Goal: Transaction & Acquisition: Subscribe to service/newsletter

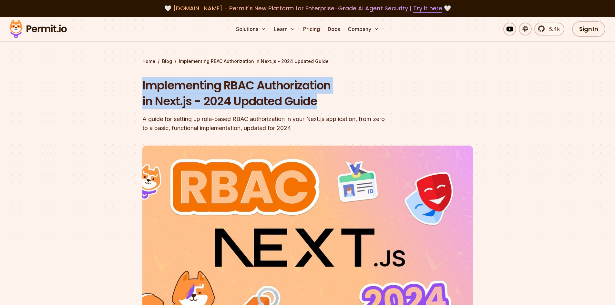
drag, startPoint x: 142, startPoint y: 81, endPoint x: 340, endPoint y: 95, distance: 198.6
click at [340, 95] on h1 "Implementing RBAC Authorization in Next.js - 2024 Updated Guide" at bounding box center [266, 93] width 248 height 32
click at [420, 106] on header "Implementing RBAC Authorization in Next.js - 2024 Updated Guide A guide for set…" at bounding box center [307, 221] width 330 height 288
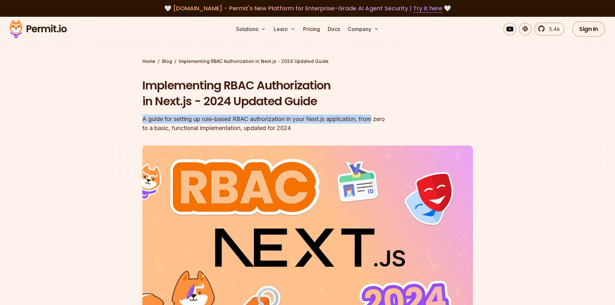
drag, startPoint x: 140, startPoint y: 117, endPoint x: 375, endPoint y: 122, distance: 235.6
click at [375, 122] on section "Home / Blog / Implementing RBAC Authorization in Next.js - 2024 Updated Guide I…" at bounding box center [307, 199] width 615 height 365
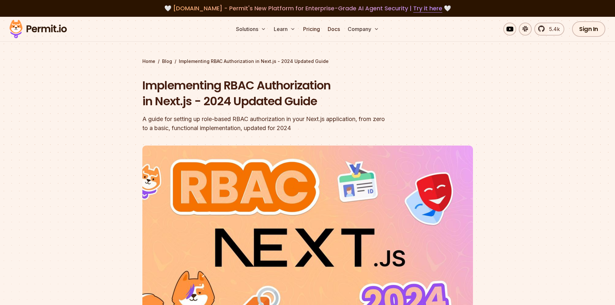
click at [499, 128] on section "Home / Blog / Implementing RBAC Authorization in Next.js - 2024 Updated Guide I…" at bounding box center [307, 199] width 615 height 365
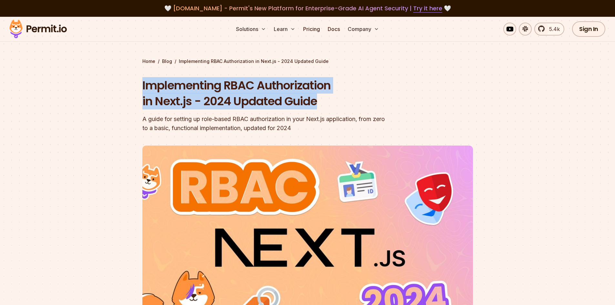
drag, startPoint x: 144, startPoint y: 85, endPoint x: 323, endPoint y: 96, distance: 179.4
click at [323, 96] on h1 "Implementing RBAC Authorization in Next.js - 2024 Updated Guide" at bounding box center [266, 93] width 248 height 32
click at [364, 102] on h1 "Implementing RBAC Authorization in Next.js - 2024 Updated Guide" at bounding box center [266, 93] width 248 height 32
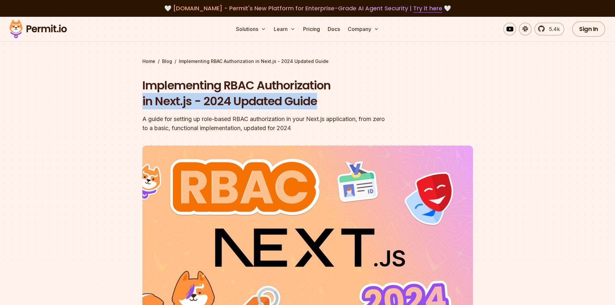
drag, startPoint x: 140, startPoint y: 100, endPoint x: 338, endPoint y: 100, distance: 198.8
click at [338, 100] on section "Home / Blog / Implementing RBAC Authorization in Next.js - 2024 Updated Guide I…" at bounding box center [307, 199] width 615 height 365
click at [358, 97] on h1 "Implementing RBAC Authorization in Next.js - 2024 Updated Guide" at bounding box center [266, 93] width 248 height 32
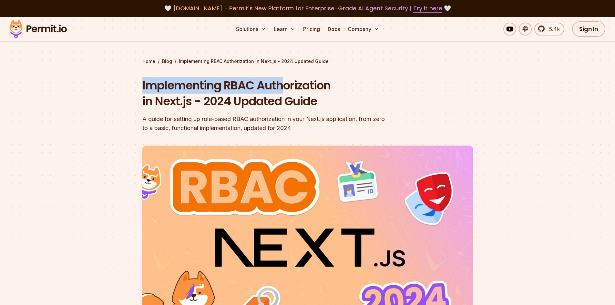
drag, startPoint x: 140, startPoint y: 84, endPoint x: 286, endPoint y: 84, distance: 145.8
click at [286, 84] on section "Home / Blog / Implementing RBAC Authorization in Next.js - 2024 Updated Guide I…" at bounding box center [307, 199] width 615 height 365
click at [386, 84] on h1 "Implementing RBAC Authorization in Next.js - 2024 Updated Guide" at bounding box center [266, 93] width 248 height 32
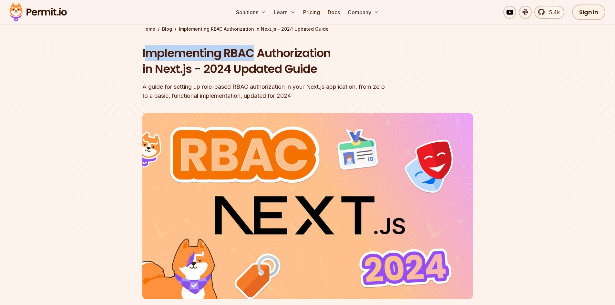
drag, startPoint x: 144, startPoint y: 52, endPoint x: 253, endPoint y: 51, distance: 108.7
click at [253, 51] on h1 "Implementing RBAC Authorization in Next.js - 2024 Updated Guide" at bounding box center [266, 61] width 248 height 32
click at [368, 57] on h1 "Implementing RBAC Authorization in Next.js - 2024 Updated Guide" at bounding box center [266, 61] width 248 height 32
drag, startPoint x: 142, startPoint y: 49, endPoint x: 219, endPoint y: 53, distance: 77.5
click at [219, 53] on h1 "Implementing RBAC Authorization in Next.js - 2024 Updated Guide" at bounding box center [266, 61] width 248 height 32
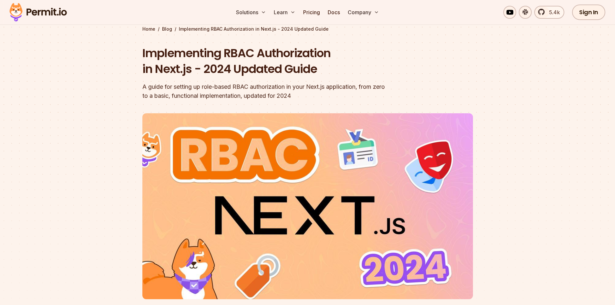
click at [229, 53] on h1 "Implementing RBAC Authorization in Next.js - 2024 Updated Guide" at bounding box center [266, 61] width 248 height 32
drag, startPoint x: 229, startPoint y: 53, endPoint x: 251, endPoint y: 50, distance: 21.9
click at [251, 50] on h1 "Implementing RBAC Authorization in Next.js - 2024 Updated Guide" at bounding box center [266, 61] width 248 height 32
click at [300, 50] on h1 "Implementing RBAC Authorization in Next.js - 2024 Updated Guide" at bounding box center [266, 61] width 248 height 32
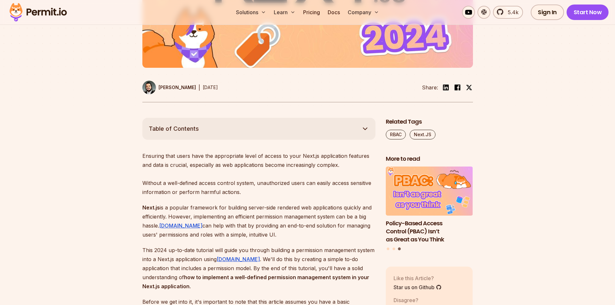
scroll to position [290, 0]
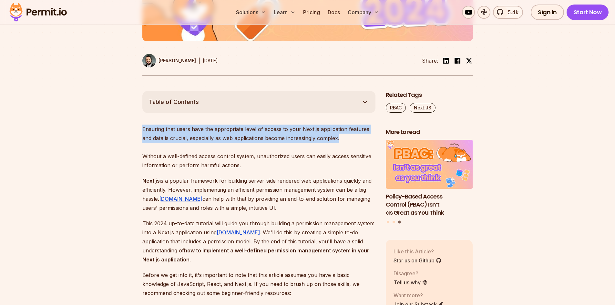
drag, startPoint x: 142, startPoint y: 129, endPoint x: 339, endPoint y: 138, distance: 198.0
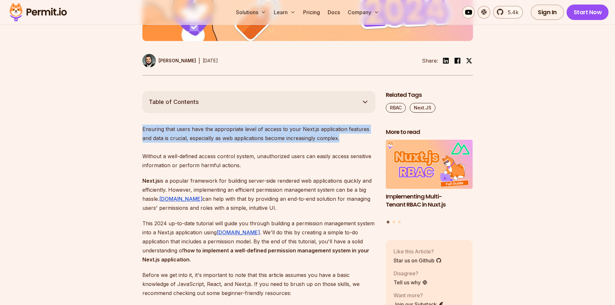
click at [345, 138] on p "Ensuring that users have the appropriate level of access to your Next.js applic…" at bounding box center [258, 147] width 233 height 45
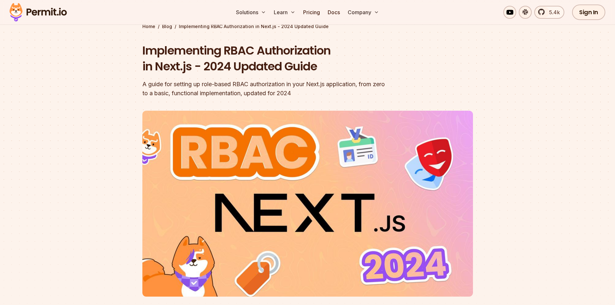
scroll to position [0, 0]
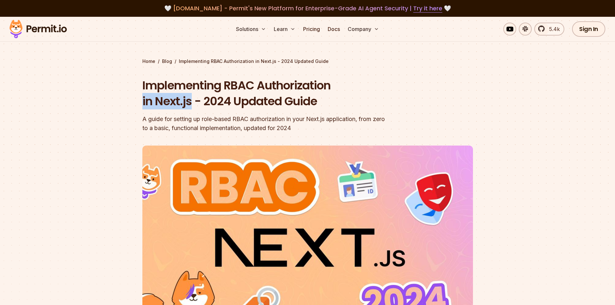
drag, startPoint x: 137, startPoint y: 101, endPoint x: 192, endPoint y: 99, distance: 54.9
click at [192, 99] on section "Home / Blog / Implementing RBAC Authorization in Next.js - 2024 Updated Guide I…" at bounding box center [307, 199] width 615 height 365
drag, startPoint x: 210, startPoint y: 120, endPoint x: 249, endPoint y: 120, distance: 39.0
click at [249, 120] on section "Home / Blog / Implementing RBAC Authorization in Next.js - 2024 Updated Guide I…" at bounding box center [307, 199] width 615 height 365
click at [276, 120] on div "A guide for setting up role-based RBAC authorization in your Next.js applicatio…" at bounding box center [266, 124] width 248 height 18
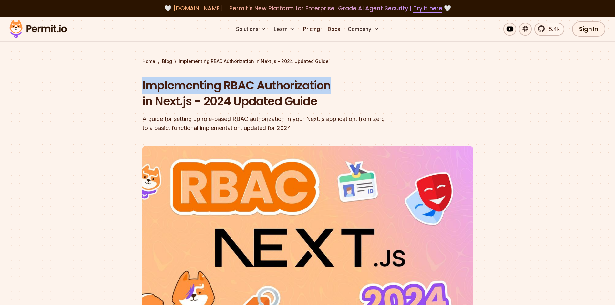
drag, startPoint x: 141, startPoint y: 84, endPoint x: 345, endPoint y: 89, distance: 204.6
click at [345, 89] on section "Home / Blog / Implementing RBAC Authorization in Next.js - 2024 Updated Guide I…" at bounding box center [307, 199] width 615 height 365
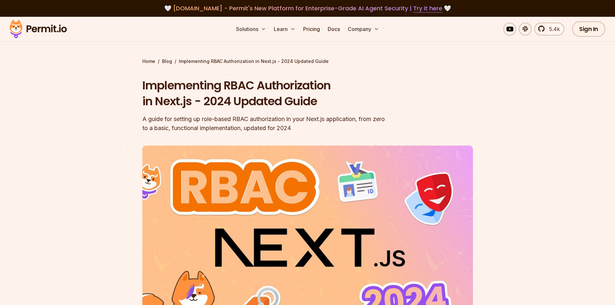
click at [420, 110] on header "Implementing RBAC Authorization in Next.js - 2024 Updated Guide A guide for set…" at bounding box center [307, 221] width 330 height 288
drag, startPoint x: 143, startPoint y: 118, endPoint x: 241, endPoint y: 121, distance: 97.8
click at [241, 121] on div "A guide for setting up role-based RBAC authorization in your Next.js applicatio…" at bounding box center [266, 124] width 248 height 18
click at [269, 125] on div "A guide for setting up role-based RBAC authorization in your Next.js applicatio…" at bounding box center [266, 124] width 248 height 18
drag, startPoint x: 138, startPoint y: 121, endPoint x: 249, endPoint y: 114, distance: 110.9
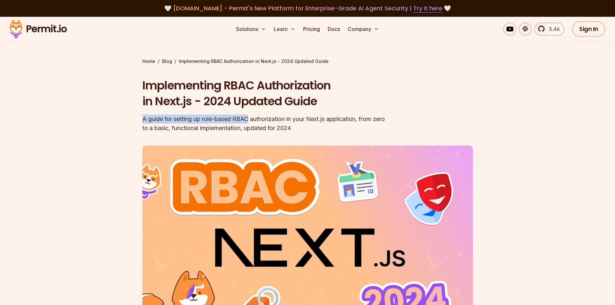
click at [249, 114] on section "Home / Blog / Implementing RBAC Authorization in Next.js - 2024 Updated Guide I…" at bounding box center [307, 199] width 615 height 365
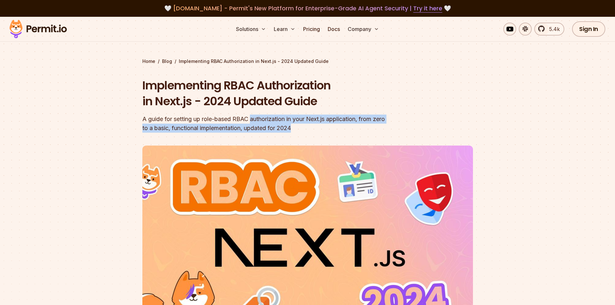
drag, startPoint x: 253, startPoint y: 117, endPoint x: 380, endPoint y: 124, distance: 127.0
click at [380, 124] on div "A guide for setting up role-based RBAC authorization in your Next.js applicatio…" at bounding box center [266, 124] width 248 height 18
click at [396, 124] on header "Implementing RBAC Authorization in Next.js - 2024 Updated Guide A guide for set…" at bounding box center [307, 221] width 330 height 288
drag, startPoint x: 142, startPoint y: 119, endPoint x: 378, endPoint y: 116, distance: 235.6
click at [378, 116] on div "A guide for setting up role-based RBAC authorization in your Next.js applicatio…" at bounding box center [266, 124] width 248 height 18
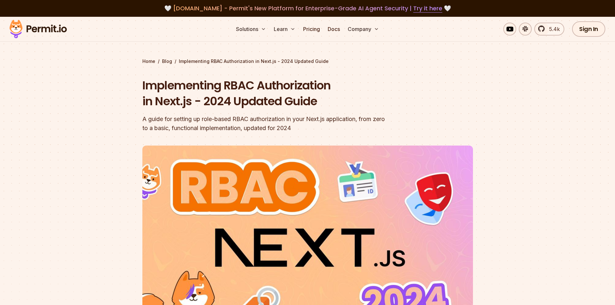
click at [415, 122] on header "Implementing RBAC Authorization in Next.js - 2024 Updated Guide A guide for set…" at bounding box center [307, 221] width 330 height 288
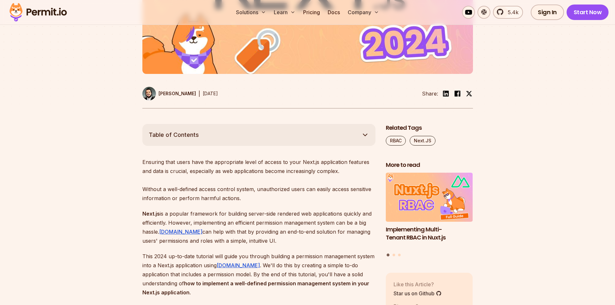
scroll to position [258, 0]
click at [394, 255] on button "Go to slide 2" at bounding box center [393, 254] width 3 height 3
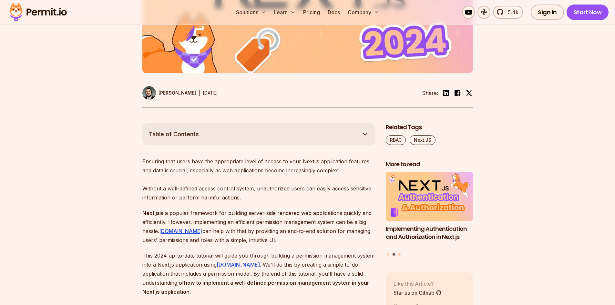
click at [398, 254] on button "Go to slide 3" at bounding box center [399, 254] width 3 height 3
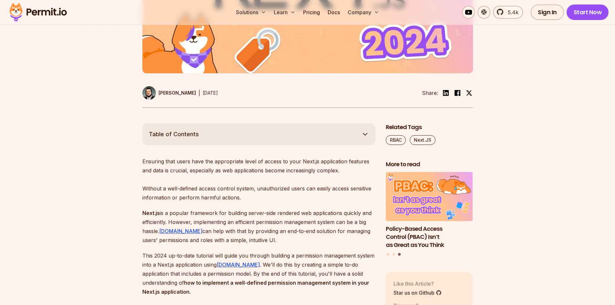
click at [389, 253] on li "Select a slide to show" at bounding box center [388, 254] width 3 height 3
click at [388, 256] on div "Implementing Authentication and Authorization in Next.js Policy-Based Access Co…" at bounding box center [429, 214] width 87 height 85
click at [388, 255] on button "Go to slide 1" at bounding box center [388, 254] width 3 height 3
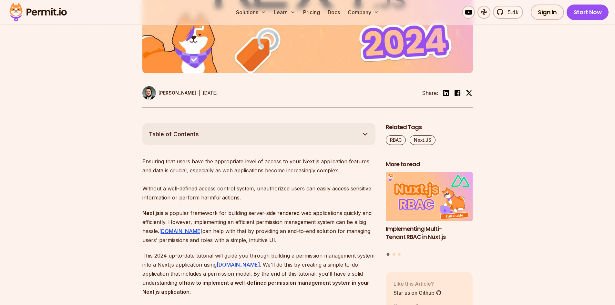
click at [394, 255] on button "Go to slide 2" at bounding box center [393, 254] width 3 height 3
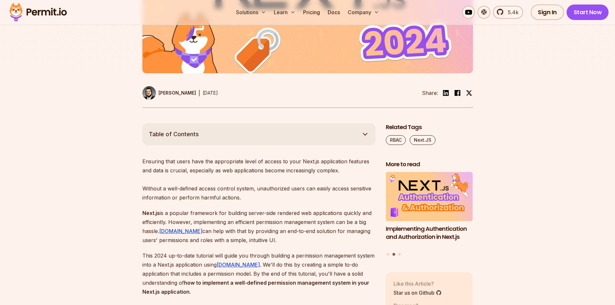
click at [398, 255] on button "Go to slide 3" at bounding box center [399, 254] width 3 height 3
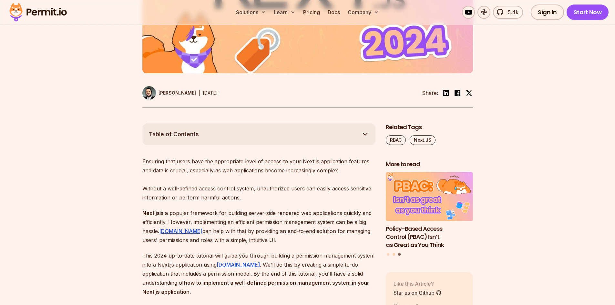
click at [394, 254] on button "Go to slide 2" at bounding box center [393, 254] width 3 height 3
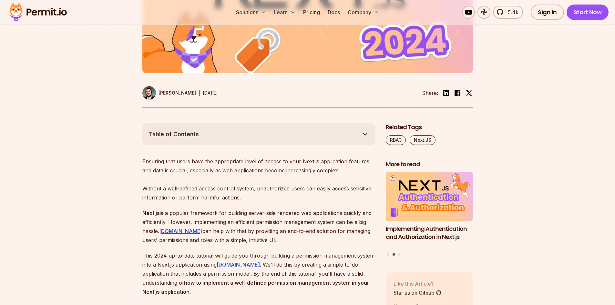
click at [386, 253] on div "Implementing Authentication and Authorization in Next.js Policy-Based Access Co…" at bounding box center [429, 214] width 87 height 85
click at [387, 254] on button "Go to slide 1" at bounding box center [388, 254] width 3 height 3
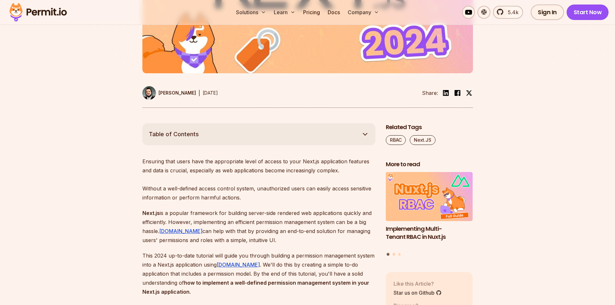
click at [393, 255] on button "Go to slide 2" at bounding box center [393, 254] width 3 height 3
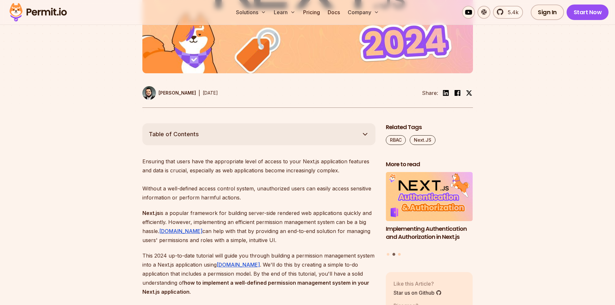
click at [399, 255] on button "Go to slide 3" at bounding box center [399, 254] width 3 height 3
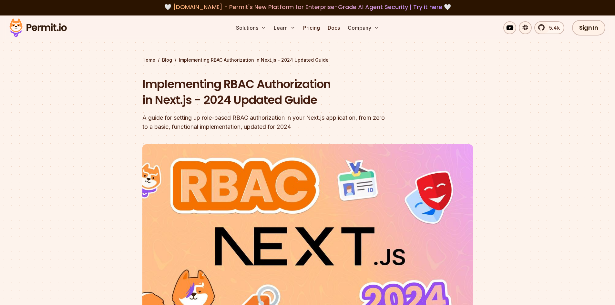
scroll to position [0, 0]
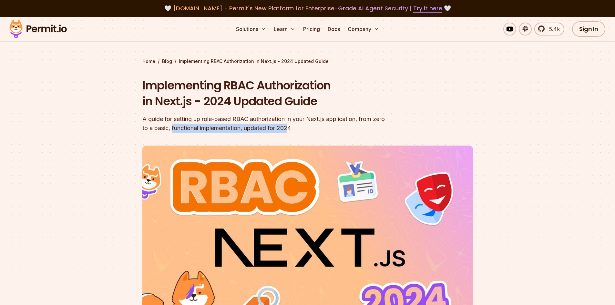
drag, startPoint x: 186, startPoint y: 130, endPoint x: 304, endPoint y: 130, distance: 117.4
click at [304, 130] on div "A guide for setting up role-based RBAC authorization in your Next.js applicatio…" at bounding box center [266, 124] width 248 height 18
click at [347, 125] on div "A guide for setting up role-based RBAC authorization in your Next.js applicatio…" at bounding box center [266, 124] width 248 height 18
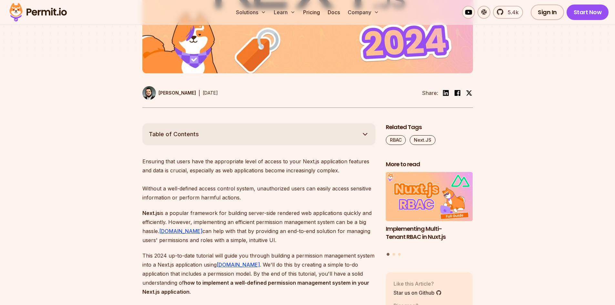
scroll to position [290, 0]
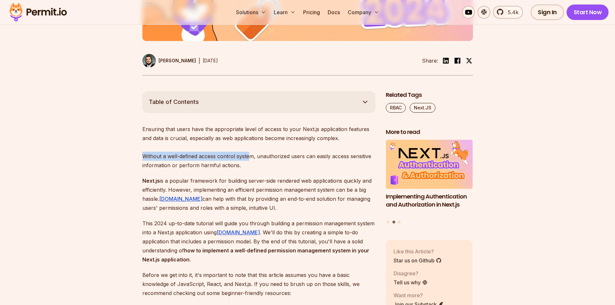
drag, startPoint x: 134, startPoint y: 156, endPoint x: 250, endPoint y: 157, distance: 115.5
click at [270, 166] on p "Ensuring that users have the appropriate level of access to your Next.js applic…" at bounding box center [258, 147] width 233 height 45
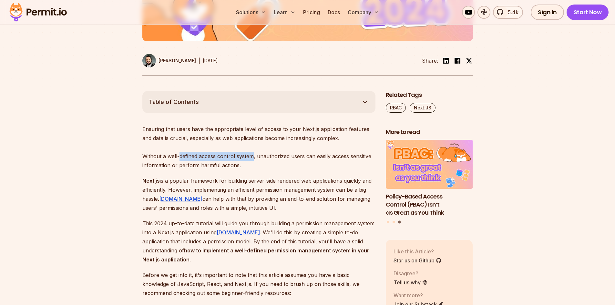
drag, startPoint x: 178, startPoint y: 158, endPoint x: 254, endPoint y: 156, distance: 76.2
click at [254, 156] on p "Ensuring that users have the appropriate level of access to your Next.js applic…" at bounding box center [258, 147] width 233 height 45
click at [277, 165] on p "Ensuring that users have the appropriate level of access to your Next.js applic…" at bounding box center [258, 147] width 233 height 45
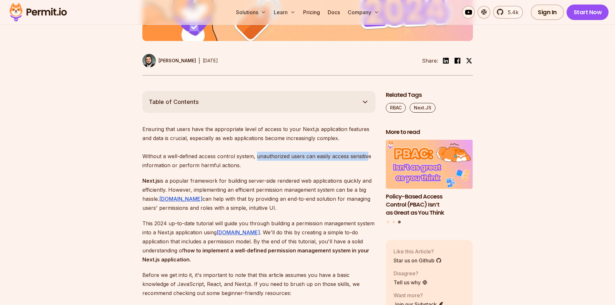
drag, startPoint x: 257, startPoint y: 155, endPoint x: 368, endPoint y: 153, distance: 111.7
click at [368, 153] on p "Ensuring that users have the appropriate level of access to your Next.js applic…" at bounding box center [258, 147] width 233 height 45
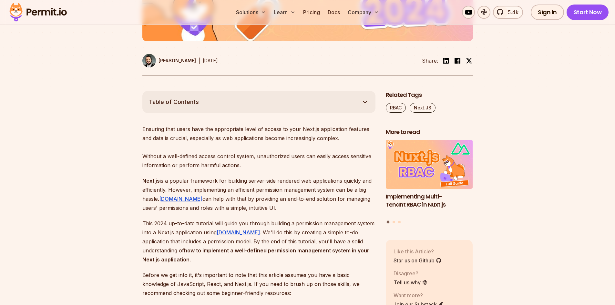
click at [247, 161] on p "Ensuring that users have the appropriate level of access to your Next.js applic…" at bounding box center [258, 147] width 233 height 45
drag, startPoint x: 202, startPoint y: 164, endPoint x: 265, endPoint y: 163, distance: 62.9
click at [265, 163] on p "Ensuring that users have the appropriate level of access to your Next.js applic…" at bounding box center [258, 147] width 233 height 45
click at [296, 168] on p "Ensuring that users have the appropriate level of access to your Next.js applic…" at bounding box center [258, 147] width 233 height 45
click at [262, 167] on p "Ensuring that users have the appropriate level of access to your Next.js applic…" at bounding box center [258, 147] width 233 height 45
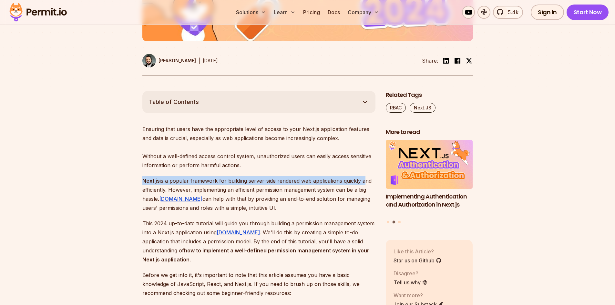
drag, startPoint x: 141, startPoint y: 179, endPoint x: 363, endPoint y: 178, distance: 221.7
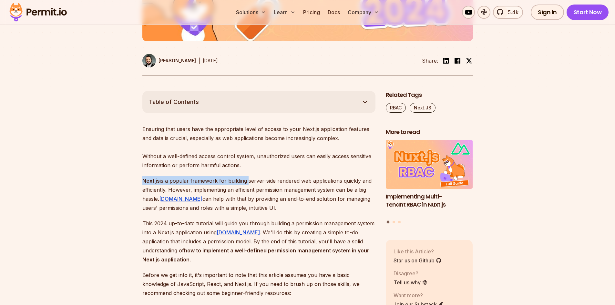
drag, startPoint x: 139, startPoint y: 178, endPoint x: 246, endPoint y: 176, distance: 106.5
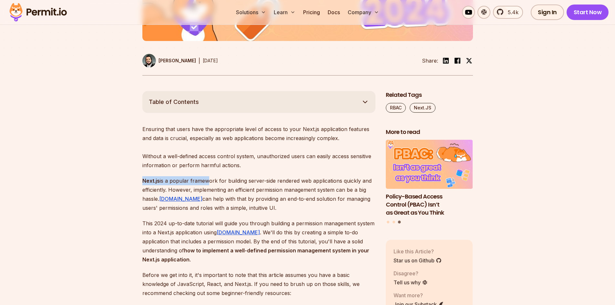
drag, startPoint x: 143, startPoint y: 181, endPoint x: 205, endPoint y: 176, distance: 62.1
click at [205, 176] on p "Next.js is a popular framework for building server-side rendered web applicatio…" at bounding box center [258, 194] width 233 height 36
click at [265, 166] on p "Ensuring that users have the appropriate level of access to your Next.js applic…" at bounding box center [258, 147] width 233 height 45
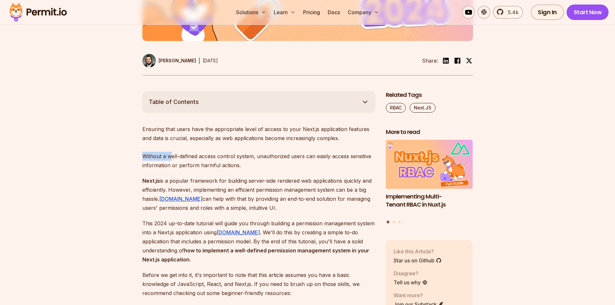
drag, startPoint x: 140, startPoint y: 156, endPoint x: 172, endPoint y: 155, distance: 31.3
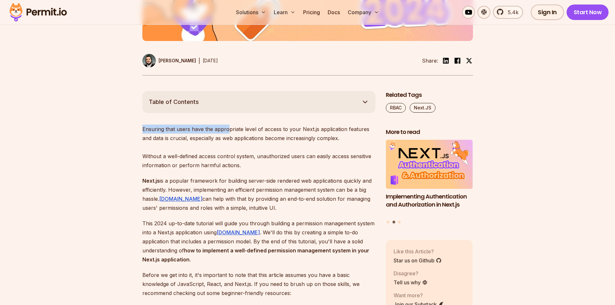
drag, startPoint x: 173, startPoint y: 130, endPoint x: 228, endPoint y: 126, distance: 55.3
click at [267, 126] on p "Ensuring that users have the appropriate level of access to your Next.js applic…" at bounding box center [258, 147] width 233 height 45
drag, startPoint x: 142, startPoint y: 128, endPoint x: 302, endPoint y: 127, distance: 159.4
click at [302, 127] on p "Ensuring that users have the appropriate level of access to your Next.js applic…" at bounding box center [258, 147] width 233 height 45
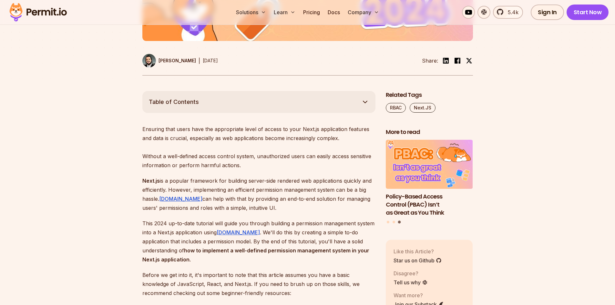
click at [308, 142] on p "Ensuring that users have the appropriate level of access to your Next.js applic…" at bounding box center [258, 147] width 233 height 45
drag, startPoint x: 320, startPoint y: 129, endPoint x: 355, endPoint y: 131, distance: 34.9
click at [355, 131] on p "Ensuring that users have the appropriate level of access to your Next.js applic…" at bounding box center [258, 147] width 233 height 45
drag, startPoint x: 142, startPoint y: 137, endPoint x: 188, endPoint y: 140, distance: 46.2
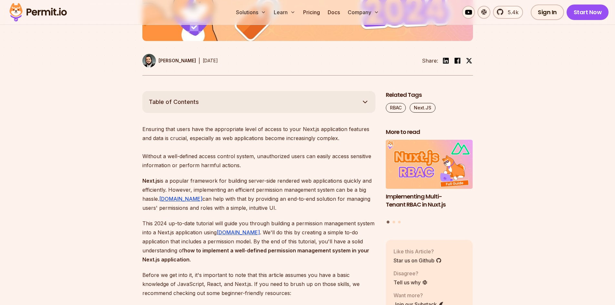
drag, startPoint x: 145, startPoint y: 157, endPoint x: 198, endPoint y: 153, distance: 53.4
drag, startPoint x: 199, startPoint y: 155, endPoint x: 252, endPoint y: 153, distance: 52.6
click at [252, 153] on p "Ensuring that users have the appropriate level of access to your Next.js applic…" at bounding box center [258, 147] width 233 height 45
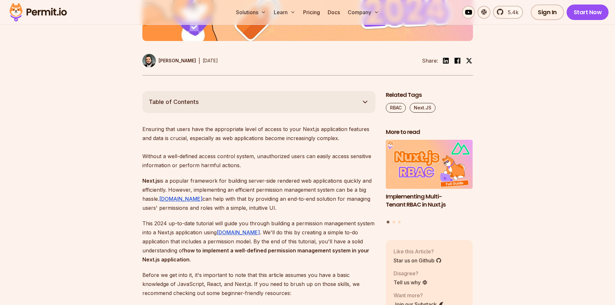
click at [257, 157] on p "Ensuring that users have the appropriate level of access to your Next.js applic…" at bounding box center [258, 147] width 233 height 45
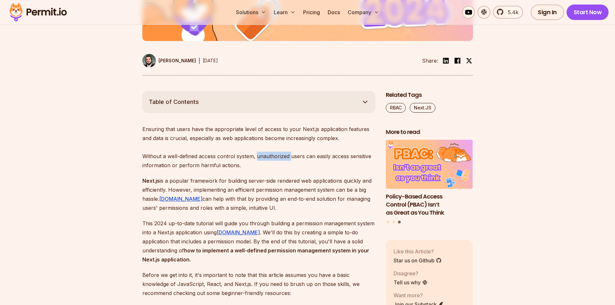
drag, startPoint x: 257, startPoint y: 156, endPoint x: 289, endPoint y: 156, distance: 32.6
click at [289, 156] on p "Ensuring that users have the appropriate level of access to your Next.js applic…" at bounding box center [258, 147] width 233 height 45
drag, startPoint x: 140, startPoint y: 166, endPoint x: 244, endPoint y: 165, distance: 103.6
click at [244, 165] on p "Ensuring that users have the appropriate level of access to your Next.js applic…" at bounding box center [258, 147] width 233 height 45
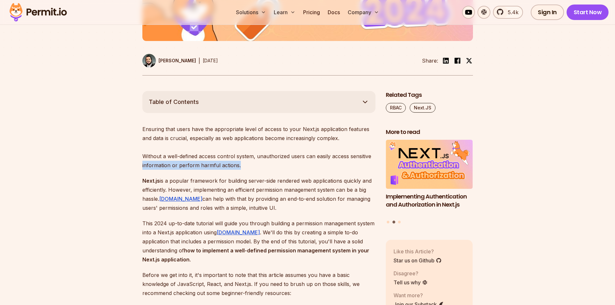
drag, startPoint x: 135, startPoint y: 163, endPoint x: 245, endPoint y: 167, distance: 109.8
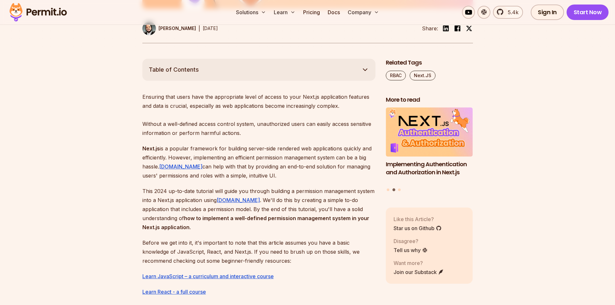
scroll to position [355, 0]
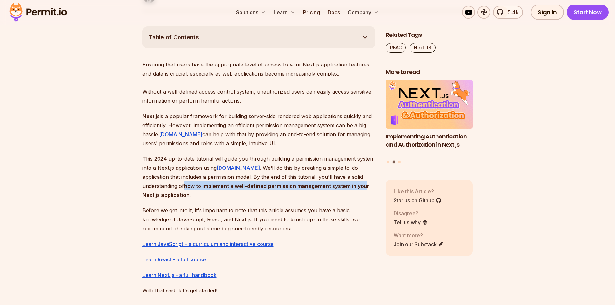
drag, startPoint x: 186, startPoint y: 185, endPoint x: 366, endPoint y: 186, distance: 179.4
click at [366, 186] on strong "how to implement a well-defined permission management system in your Next.js ap…" at bounding box center [255, 190] width 227 height 15
click at [287, 197] on p "This 2024 up-to-date tutorial will guide you through building a permission mana…" at bounding box center [258, 176] width 233 height 45
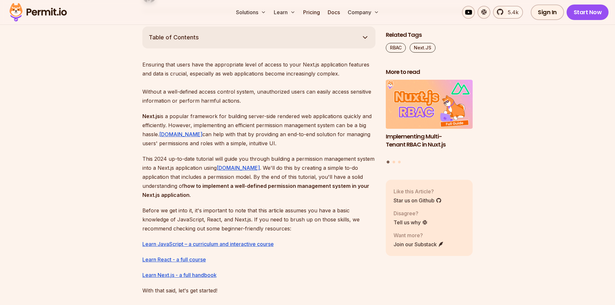
scroll to position [387, 0]
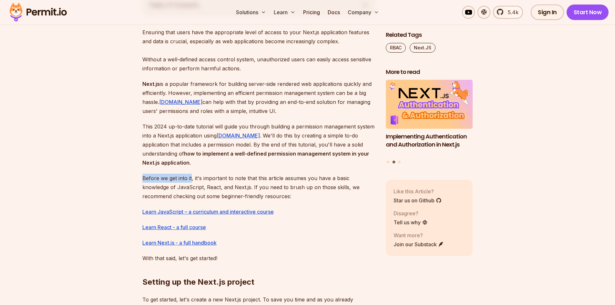
drag, startPoint x: 138, startPoint y: 179, endPoint x: 192, endPoint y: 175, distance: 53.4
click at [193, 177] on p "Before we get into it, it's important to note that this article assumes you hav…" at bounding box center [258, 187] width 233 height 27
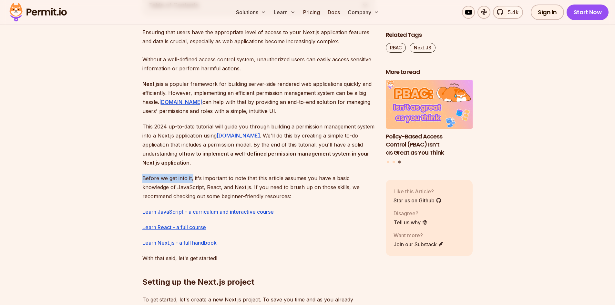
drag, startPoint x: 140, startPoint y: 177, endPoint x: 193, endPoint y: 176, distance: 52.3
click at [195, 177] on p "Before we get into it, it's important to note that this article assumes you hav…" at bounding box center [258, 187] width 233 height 27
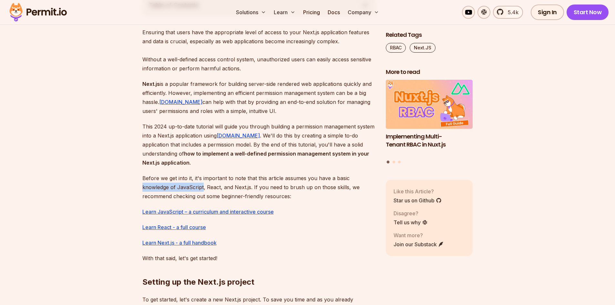
drag, startPoint x: 138, startPoint y: 185, endPoint x: 202, endPoint y: 184, distance: 64.2
click at [217, 184] on p "Before we get into it, it's important to note that this article assumes you hav…" at bounding box center [258, 187] width 233 height 27
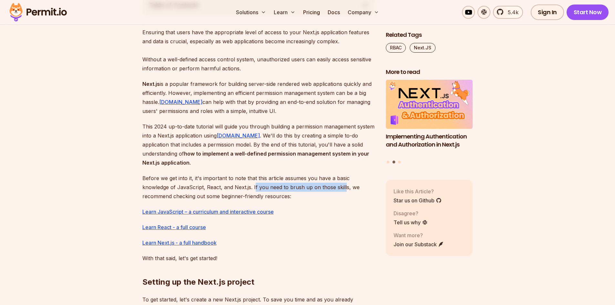
drag, startPoint x: 255, startPoint y: 187, endPoint x: 343, endPoint y: 188, distance: 88.4
click at [343, 188] on p "Before we get into it, it's important to note that this article assumes you hav…" at bounding box center [258, 187] width 233 height 27
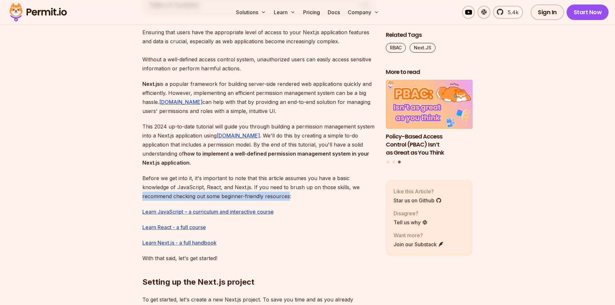
drag, startPoint x: 141, startPoint y: 195, endPoint x: 288, endPoint y: 195, distance: 147.1
click at [329, 197] on p "Before we get into it, it's important to note that this article assumes you hav…" at bounding box center [258, 187] width 233 height 27
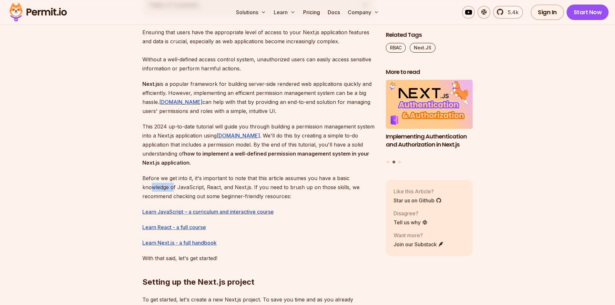
drag, startPoint x: 154, startPoint y: 186, endPoint x: 174, endPoint y: 186, distance: 19.4
click at [174, 186] on p "Before we get into it, it's important to note that this article assumes you hav…" at bounding box center [258, 187] width 233 height 27
click at [193, 184] on p "Before we get into it, it's important to note that this article assumes you hav…" at bounding box center [258, 187] width 233 height 27
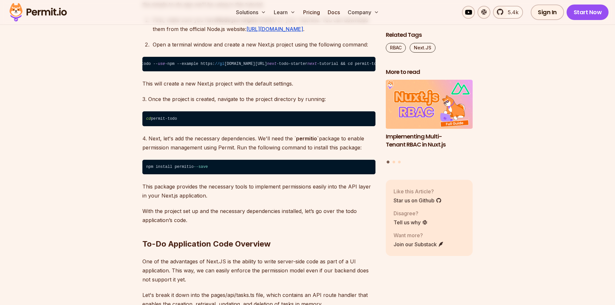
scroll to position [710, 0]
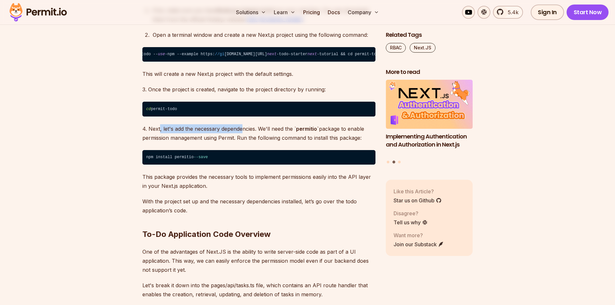
drag, startPoint x: 160, startPoint y: 133, endPoint x: 241, endPoint y: 128, distance: 80.8
click at [255, 129] on p "4. Next, let's add the necessary dependencies. We'll need the ` permitio` packa…" at bounding box center [258, 133] width 233 height 18
drag, startPoint x: 263, startPoint y: 131, endPoint x: 295, endPoint y: 132, distance: 31.6
click at [295, 132] on p "4. Next, let's add the necessary dependencies. We'll need the ` permitio` packa…" at bounding box center [258, 133] width 233 height 18
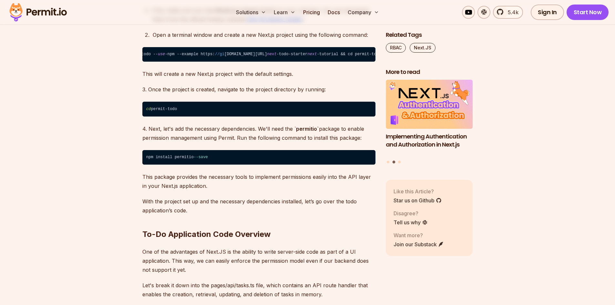
click at [145, 142] on p "4. Next, let's add the necessary dependencies. We'll need the ` permitio` packa…" at bounding box center [258, 133] width 233 height 18
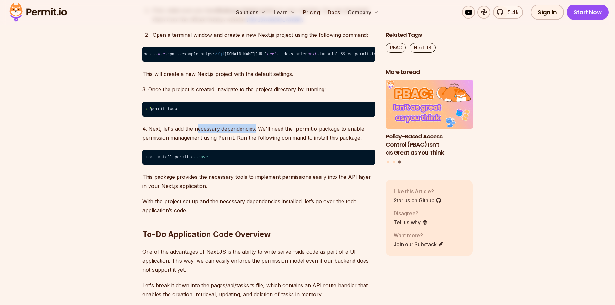
drag, startPoint x: 198, startPoint y: 133, endPoint x: 257, endPoint y: 132, distance: 58.4
click at [257, 132] on p "4. Next, let's add the necessary dependencies. We'll need the ` permitio` packa…" at bounding box center [258, 133] width 233 height 18
drag, startPoint x: 330, startPoint y: 133, endPoint x: 368, endPoint y: 137, distance: 38.3
click at [368, 137] on p "4. Next, let's add the necessary dependencies. We'll need the ` permitio` packa…" at bounding box center [258, 133] width 233 height 18
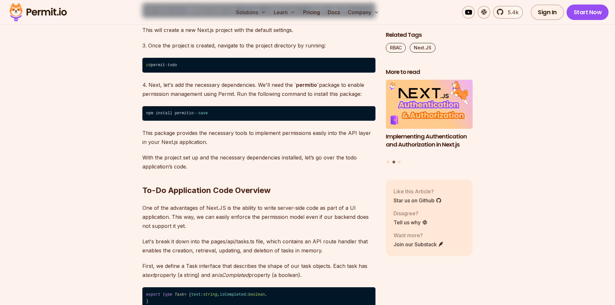
scroll to position [774, 0]
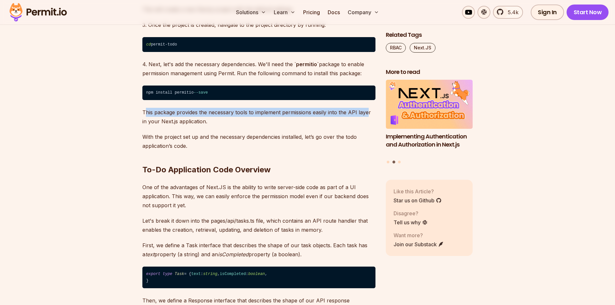
drag, startPoint x: 144, startPoint y: 116, endPoint x: 366, endPoint y: 115, distance: 221.7
click at [366, 115] on p "This package provides the necessary tools to implement permissions easily into …" at bounding box center [258, 117] width 233 height 18
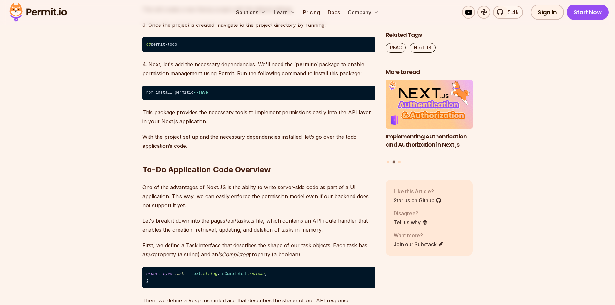
click at [265, 124] on p "This package provides the necessary tools to implement permissions easily into …" at bounding box center [258, 117] width 233 height 18
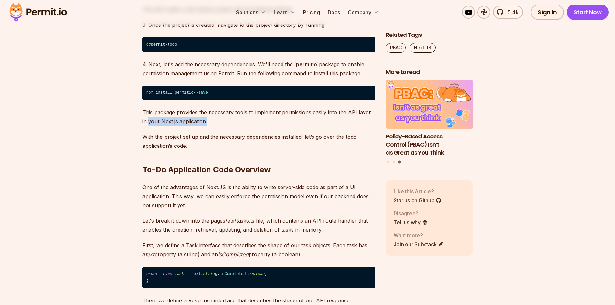
drag, startPoint x: 137, startPoint y: 124, endPoint x: 224, endPoint y: 123, distance: 87.4
click at [224, 126] on p "This package provides the necessary tools to implement permissions easily into …" at bounding box center [258, 117] width 233 height 18
click at [256, 126] on p "This package provides the necessary tools to implement permissions easily into …" at bounding box center [258, 117] width 233 height 18
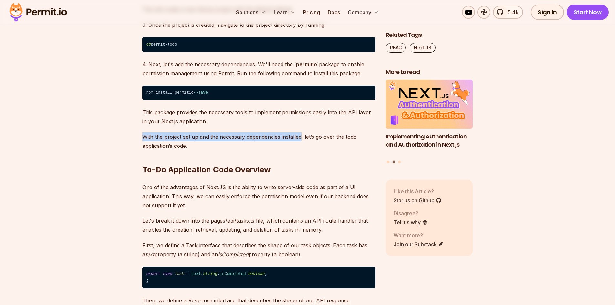
drag, startPoint x: 143, startPoint y: 142, endPoint x: 301, endPoint y: 144, distance: 158.1
click at [301, 144] on p "With the project set up and the necessary dependencies installed, let’s go over…" at bounding box center [258, 141] width 233 height 18
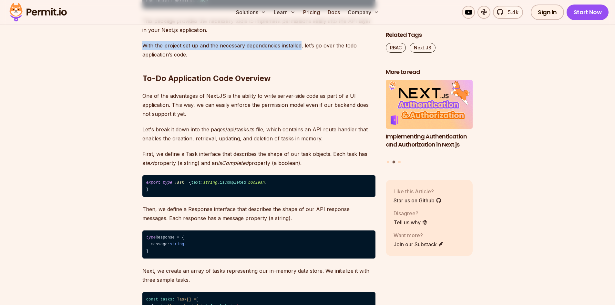
scroll to position [871, 0]
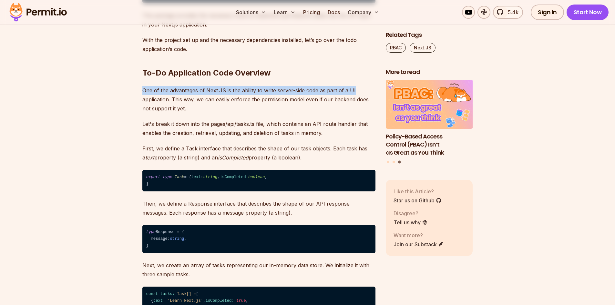
drag, startPoint x: 156, startPoint y: 96, endPoint x: 355, endPoint y: 96, distance: 198.8
click at [355, 96] on p "One of the advantages of Next.JS is the ability to write server-side code as pa…" at bounding box center [258, 99] width 233 height 27
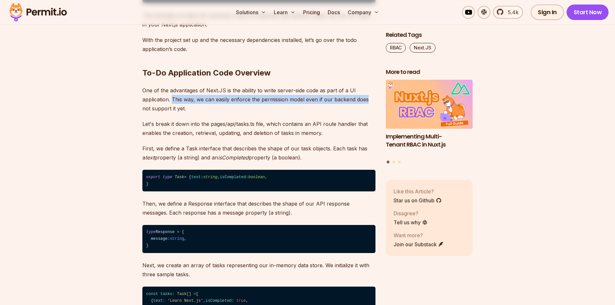
drag, startPoint x: 173, startPoint y: 106, endPoint x: 366, endPoint y: 106, distance: 192.6
click at [366, 106] on p "One of the advantages of Next.JS is the ability to write server-side code as pa…" at bounding box center [258, 99] width 233 height 27
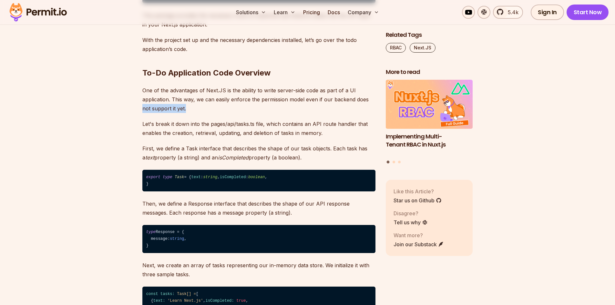
drag, startPoint x: 140, startPoint y: 116, endPoint x: 186, endPoint y: 115, distance: 45.5
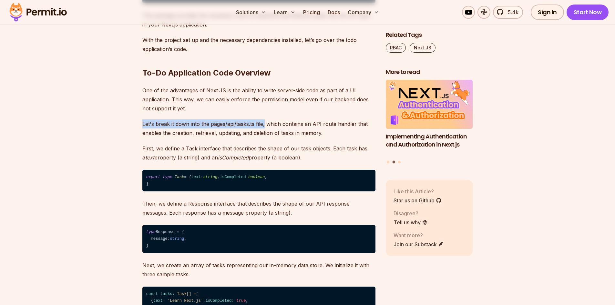
drag, startPoint x: 133, startPoint y: 126, endPoint x: 265, endPoint y: 128, distance: 132.3
click at [288, 128] on p "Let's break it down into the pages/api/tasks.ts file, which contains an API rou…" at bounding box center [258, 128] width 233 height 18
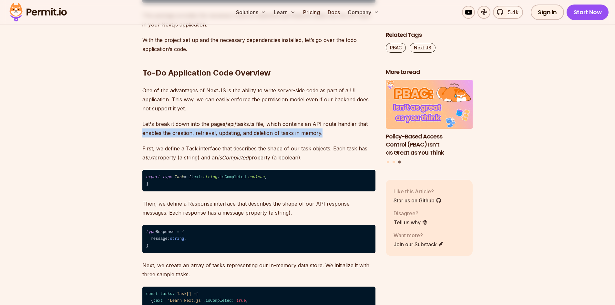
drag, startPoint x: 139, startPoint y: 137, endPoint x: 332, endPoint y: 141, distance: 192.7
click at [351, 137] on p "Let's break it down into the pages/api/tasks.ts file, which contains an API rou…" at bounding box center [258, 128] width 233 height 18
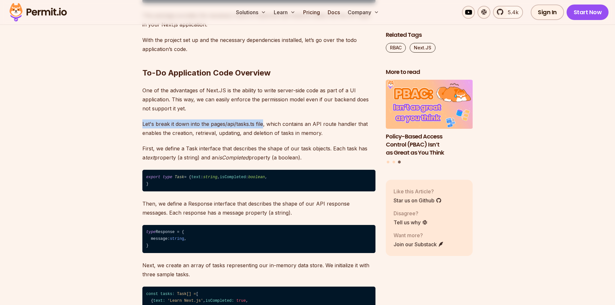
drag, startPoint x: 142, startPoint y: 129, endPoint x: 264, endPoint y: 131, distance: 122.0
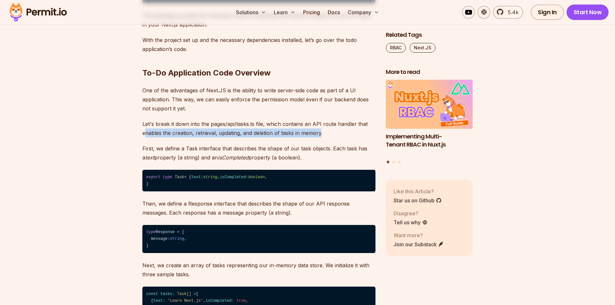
drag, startPoint x: 146, startPoint y: 140, endPoint x: 319, endPoint y: 134, distance: 172.7
click at [319, 134] on p "Let's break it down into the pages/api/tasks.ts file, which contains an API rou…" at bounding box center [258, 128] width 233 height 18
click at [341, 137] on p "Let's break it down into the pages/api/tasks.ts file, which contains an API rou…" at bounding box center [258, 128] width 233 height 18
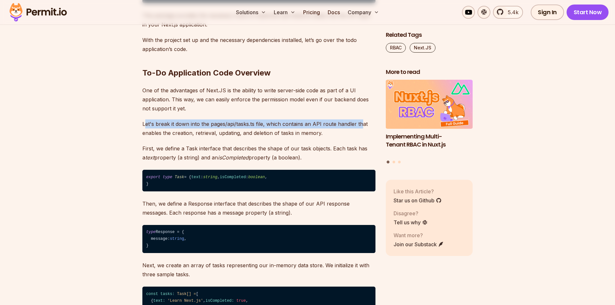
drag, startPoint x: 147, startPoint y: 129, endPoint x: 360, endPoint y: 125, distance: 213.3
click at [360, 125] on p "Let's break it down into the pages/api/tasks.ts file, which contains an API rou…" at bounding box center [258, 128] width 233 height 18
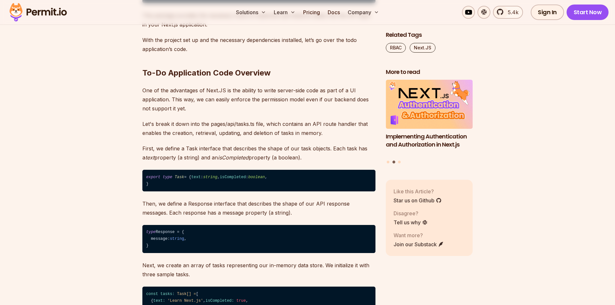
click at [146, 137] on p "Let's break it down into the pages/api/tasks.ts file, which contains an API rou…" at bounding box center [258, 128] width 233 height 18
drag, startPoint x: 163, startPoint y: 139, endPoint x: 312, endPoint y: 136, distance: 148.4
click at [312, 136] on p "Let's break it down into the pages/api/tasks.ts file, which contains an API rou…" at bounding box center [258, 128] width 233 height 18
click at [322, 136] on p "Let's break it down into the pages/api/tasks.ts file, which contains an API rou…" at bounding box center [258, 128] width 233 height 18
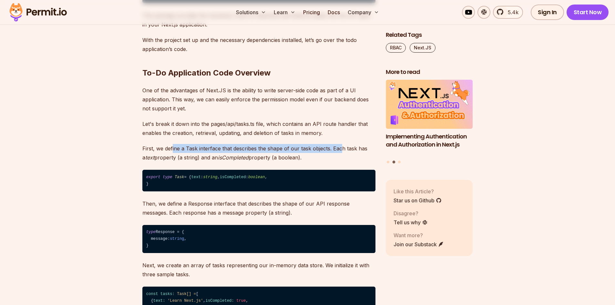
drag, startPoint x: 173, startPoint y: 155, endPoint x: 341, endPoint y: 155, distance: 168.4
click at [341, 155] on p "First, we define a Task interface that describes the shape of our task objects.…" at bounding box center [258, 153] width 233 height 18
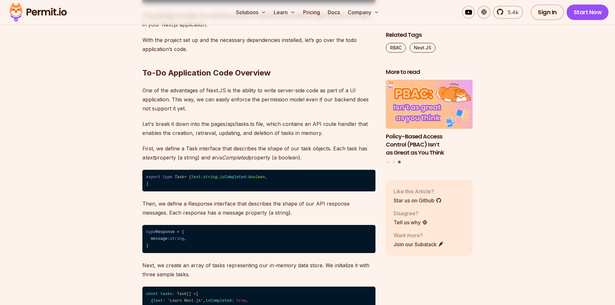
click at [341, 160] on p "First, we define a Task interface that describes the shape of our task objects.…" at bounding box center [258, 153] width 233 height 18
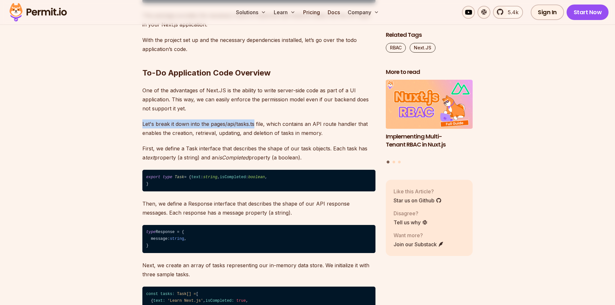
drag, startPoint x: 140, startPoint y: 126, endPoint x: 255, endPoint y: 122, distance: 114.3
click at [179, 135] on p "Let's break it down into the pages/api/tasks.ts file, which contains an API rou…" at bounding box center [258, 128] width 233 height 18
drag, startPoint x: 140, startPoint y: 131, endPoint x: 254, endPoint y: 126, distance: 114.0
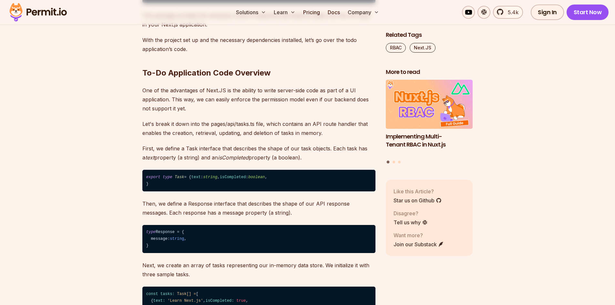
click at [182, 137] on p "Let's break it down into the pages/api/tasks.ts file, which contains an API rou…" at bounding box center [258, 128] width 233 height 18
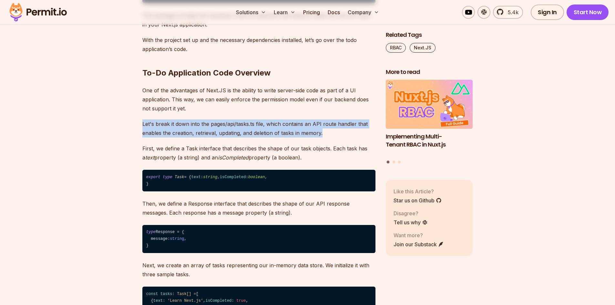
drag, startPoint x: 142, startPoint y: 127, endPoint x: 334, endPoint y: 134, distance: 192.7
click at [324, 137] on p "Let's break it down into the pages/api/tasks.ts file, which contains an API rou…" at bounding box center [258, 128] width 233 height 18
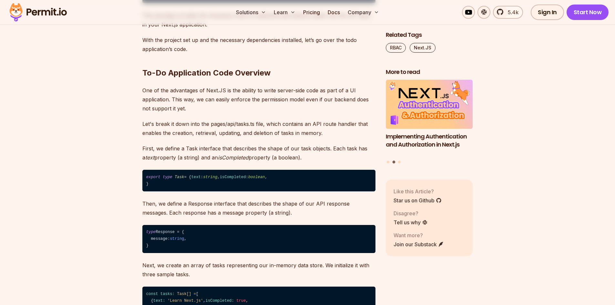
drag, startPoint x: 143, startPoint y: 94, endPoint x: 354, endPoint y: 95, distance: 210.7
click at [354, 95] on p "One of the advantages of Next.JS is the ability to write server-side code as pa…" at bounding box center [258, 99] width 233 height 27
click at [180, 101] on p "One of the advantages of Next.JS is the ability to write server-side code as pa…" at bounding box center [258, 99] width 233 height 27
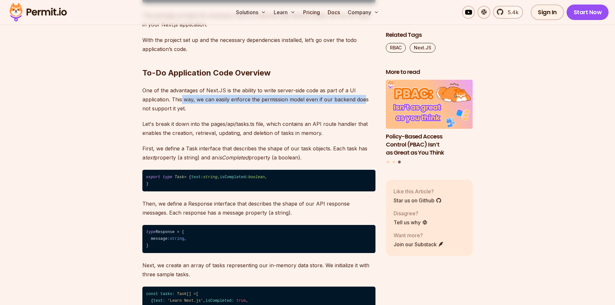
drag, startPoint x: 209, startPoint y: 103, endPoint x: 364, endPoint y: 103, distance: 154.2
click at [364, 103] on p "One of the advantages of Next.JS is the ability to write server-side code as pa…" at bounding box center [258, 99] width 233 height 27
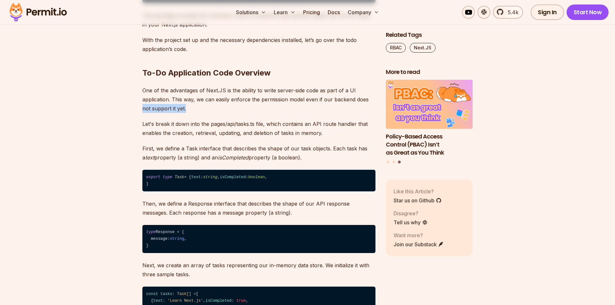
drag, startPoint x: 134, startPoint y: 116, endPoint x: 189, endPoint y: 111, distance: 55.4
click at [183, 132] on p "Let's break it down into the pages/api/tasks.ts file, which contains an API rou…" at bounding box center [258, 128] width 233 height 18
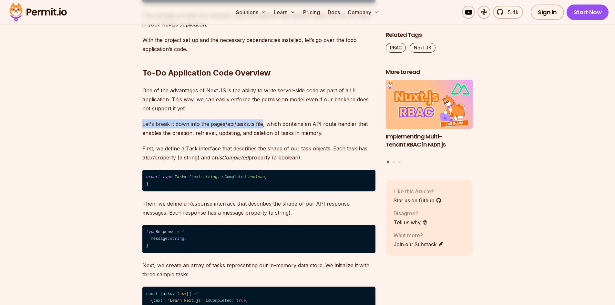
drag, startPoint x: 140, startPoint y: 127, endPoint x: 263, endPoint y: 129, distance: 122.6
click at [281, 137] on p "Let's break it down into the pages/api/tasks.ts file, which contains an API rou…" at bounding box center [258, 128] width 233 height 18
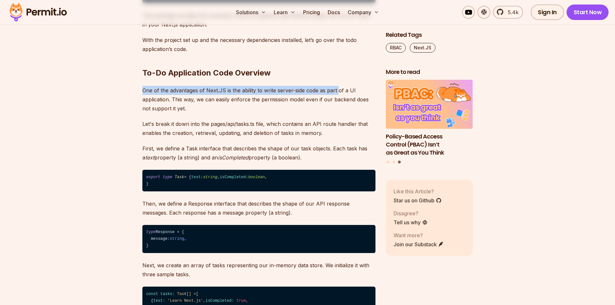
drag, startPoint x: 142, startPoint y: 97, endPoint x: 339, endPoint y: 97, distance: 196.8
click at [339, 97] on p "One of the advantages of Next.JS is the ability to write server-side code as pa…" at bounding box center [258, 99] width 233 height 27
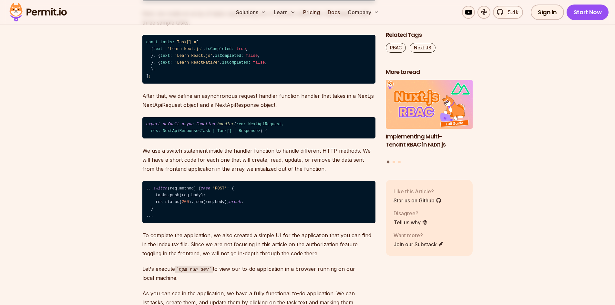
scroll to position [1129, 0]
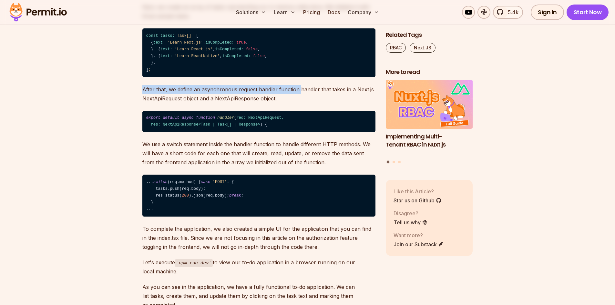
drag, startPoint x: 134, startPoint y: 153, endPoint x: 299, endPoint y: 148, distance: 164.6
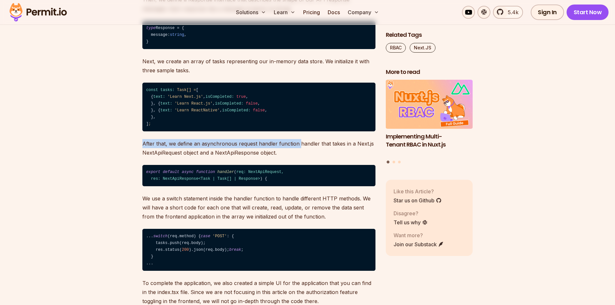
scroll to position [1065, 0]
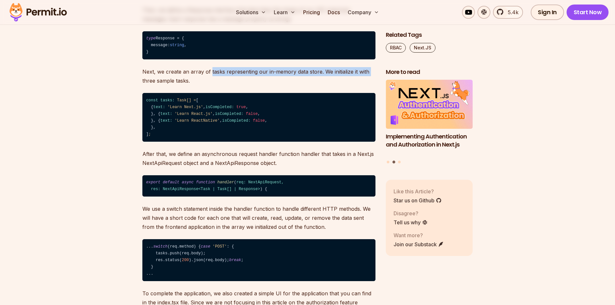
drag, startPoint x: 159, startPoint y: 96, endPoint x: 209, endPoint y: 94, distance: 50.7
click at [208, 85] on p "Next, we create an array of tasks representing our in-memory data store. We ini…" at bounding box center [258, 76] width 233 height 18
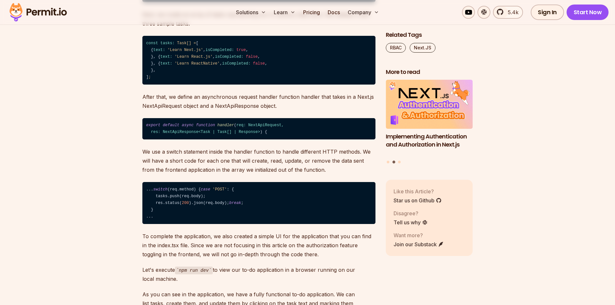
scroll to position [1129, 0]
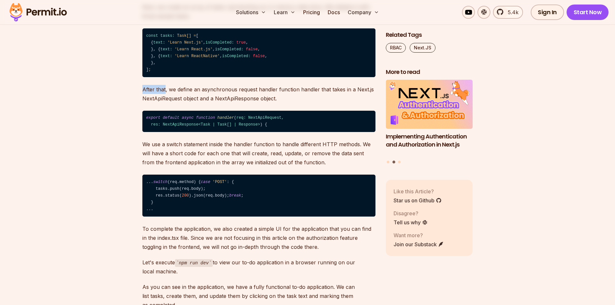
drag, startPoint x: 140, startPoint y: 149, endPoint x: 165, endPoint y: 147, distance: 24.3
click at [168, 103] on p "After that, we define an asynchronous request handler function handler that tak…" at bounding box center [258, 94] width 233 height 18
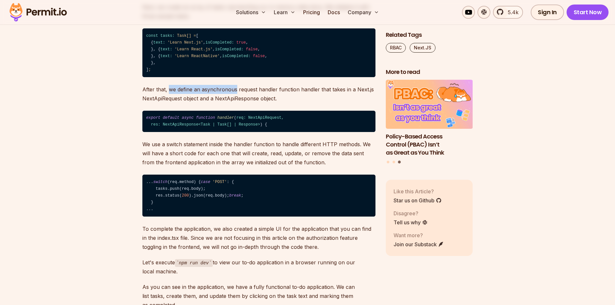
drag, startPoint x: 168, startPoint y: 151, endPoint x: 230, endPoint y: 150, distance: 61.6
click at [230, 103] on p "After that, we define an asynchronous request handler function handler that tak…" at bounding box center [258, 94] width 233 height 18
click at [268, 103] on p "After that, we define an asynchronous request handler function handler that tak…" at bounding box center [258, 94] width 233 height 18
drag, startPoint x: 142, startPoint y: 149, endPoint x: 165, endPoint y: 146, distance: 22.8
click at [165, 103] on p "After that, we define an asynchronous request handler function handler that tak…" at bounding box center [258, 94] width 233 height 18
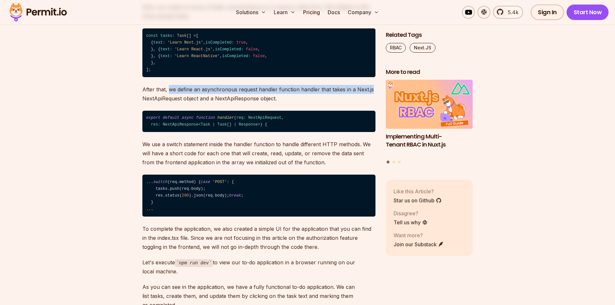
drag, startPoint x: 168, startPoint y: 147, endPoint x: 374, endPoint y: 145, distance: 205.5
click at [374, 103] on p "After that, we define an asynchronous request handler function handler that tak…" at bounding box center [258, 94] width 233 height 18
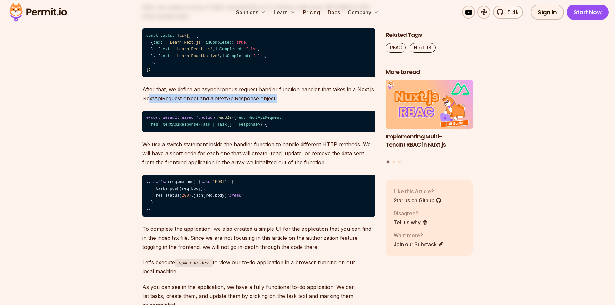
drag, startPoint x: 167, startPoint y: 160, endPoint x: 286, endPoint y: 155, distance: 118.8
click at [286, 103] on p "After that, we define an asynchronous request handler function handler that tak…" at bounding box center [258, 94] width 233 height 18
click at [303, 103] on p "After that, we define an asynchronous request handler function handler that tak…" at bounding box center [258, 94] width 233 height 18
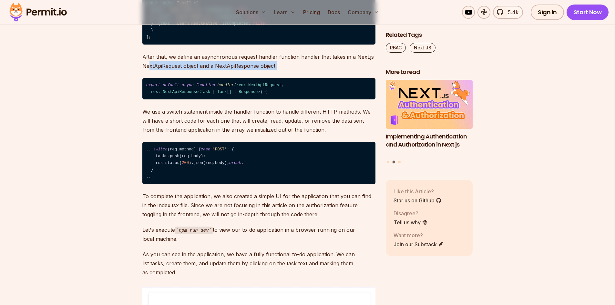
scroll to position [1194, 0]
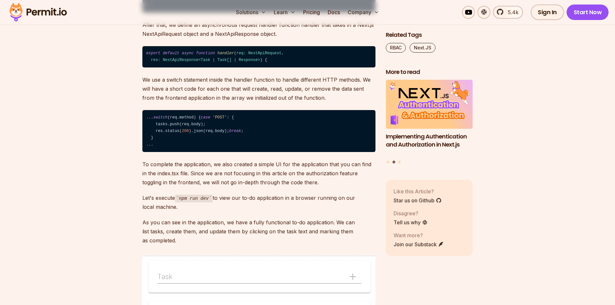
click at [160, 102] on p "We use a switch statement inside the handler function to handle different HTTP …" at bounding box center [258, 88] width 233 height 27
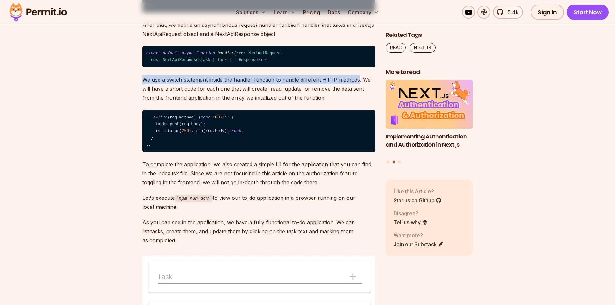
drag, startPoint x: 142, startPoint y: 153, endPoint x: 357, endPoint y: 149, distance: 214.9
click at [357, 102] on p "We use a switch statement inside the handler function to handle different HTTP …" at bounding box center [258, 88] width 233 height 27
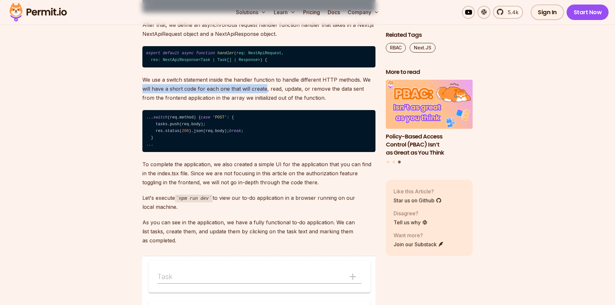
drag, startPoint x: 139, startPoint y: 160, endPoint x: 265, endPoint y: 164, distance: 125.9
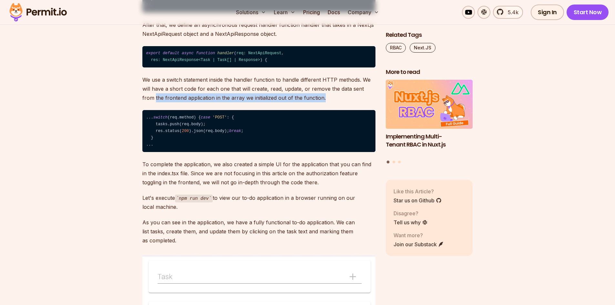
drag, startPoint x: 138, startPoint y: 170, endPoint x: 315, endPoint y: 168, distance: 176.2
click at [330, 102] on p "We use a switch statement inside the handler function to handle different HTTP …" at bounding box center [258, 88] width 233 height 27
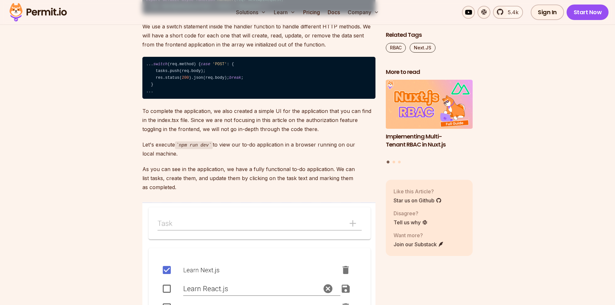
scroll to position [1258, 0]
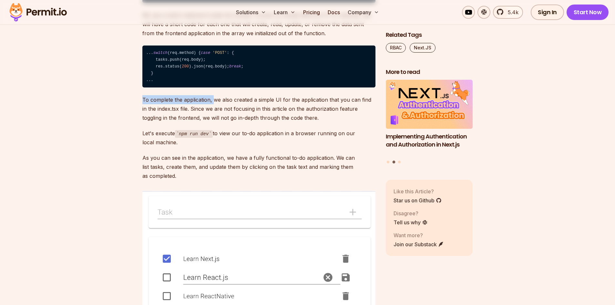
drag, startPoint x: 142, startPoint y: 189, endPoint x: 212, endPoint y: 189, distance: 70.0
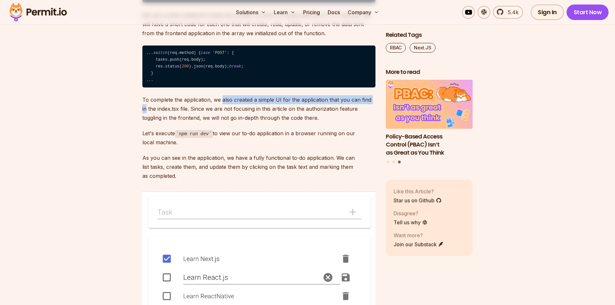
drag, startPoint x: 222, startPoint y: 190, endPoint x: 374, endPoint y: 194, distance: 152.0
click at [374, 122] on p "To complete the application, we also created a simple UI for the application th…" at bounding box center [258, 108] width 233 height 27
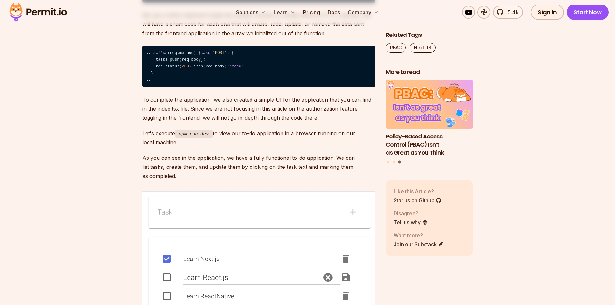
drag, startPoint x: 162, startPoint y: 196, endPoint x: 210, endPoint y: 196, distance: 48.1
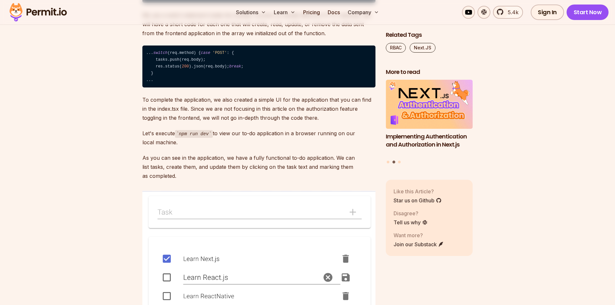
click at [257, 122] on p "To complete the application, we also created a simple UI for the application th…" at bounding box center [258, 108] width 233 height 27
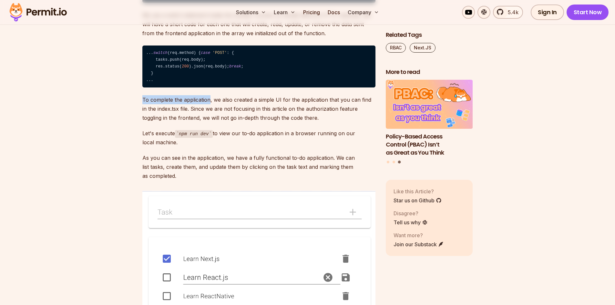
drag, startPoint x: 141, startPoint y: 191, endPoint x: 209, endPoint y: 196, distance: 68.6
click at [264, 122] on p "To complete the application, we also created a simple UI for the application th…" at bounding box center [258, 108] width 233 height 27
drag, startPoint x: 149, startPoint y: 193, endPoint x: 209, endPoint y: 193, distance: 60.7
click at [209, 122] on p "To complete the application, we also created a simple UI for the application th…" at bounding box center [258, 108] width 233 height 27
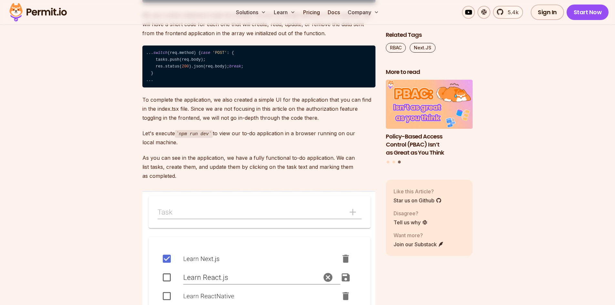
click at [241, 122] on p "To complete the application, we also created a simple UI for the application th…" at bounding box center [258, 108] width 233 height 27
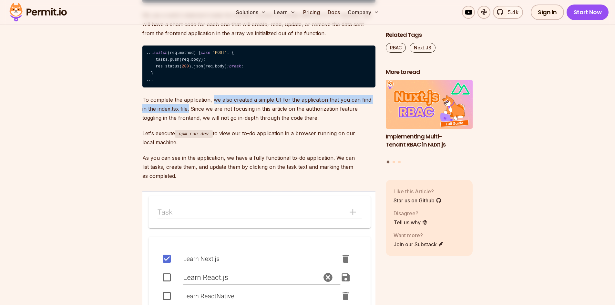
drag, startPoint x: 213, startPoint y: 191, endPoint x: 183, endPoint y: 203, distance: 32.4
click at [183, 122] on p "To complete the application, we also created a simple UI for the application th…" at bounding box center [258, 108] width 233 height 27
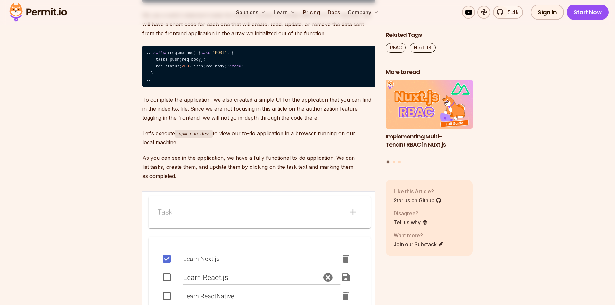
click at [196, 122] on p "To complete the application, we also created a simple UI for the application th…" at bounding box center [258, 108] width 233 height 27
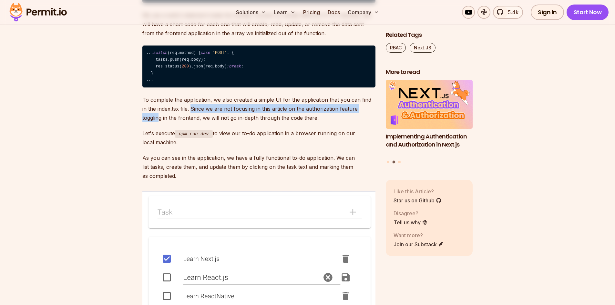
drag, startPoint x: 185, startPoint y: 202, endPoint x: 369, endPoint y: 204, distance: 184.2
click at [369, 122] on p "To complete the application, we also created a simple UI for the application th…" at bounding box center [258, 108] width 233 height 27
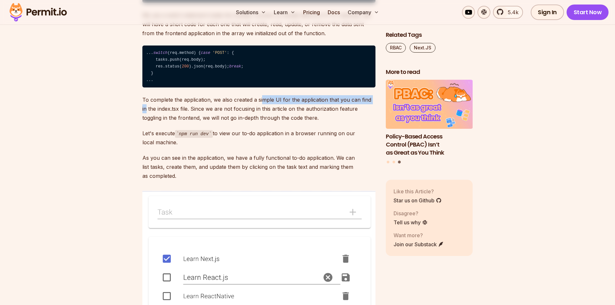
drag, startPoint x: 262, startPoint y: 191, endPoint x: 373, endPoint y: 190, distance: 110.3
click at [373, 122] on p "To complete the application, we also created a simple UI for the application th…" at bounding box center [258, 108] width 233 height 27
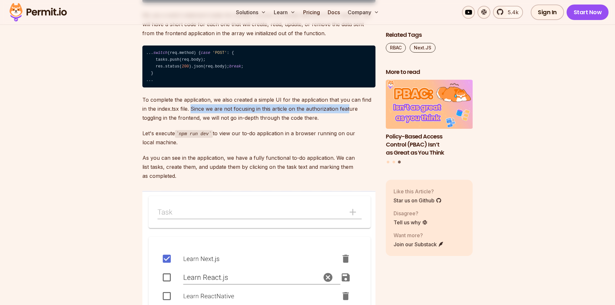
drag, startPoint x: 186, startPoint y: 202, endPoint x: 342, endPoint y: 201, distance: 156.5
click at [342, 122] on p "To complete the application, we also created a simple UI for the application th…" at bounding box center [258, 108] width 233 height 27
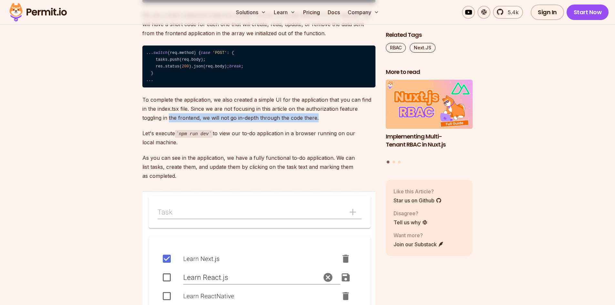
drag, startPoint x: 151, startPoint y: 211, endPoint x: 302, endPoint y: 211, distance: 151.6
click at [302, 122] on p "To complete the application, we also created a simple UI for the application th…" at bounding box center [258, 108] width 233 height 27
click at [303, 122] on p "To complete the application, we also created a simple UI for the application th…" at bounding box center [258, 108] width 233 height 27
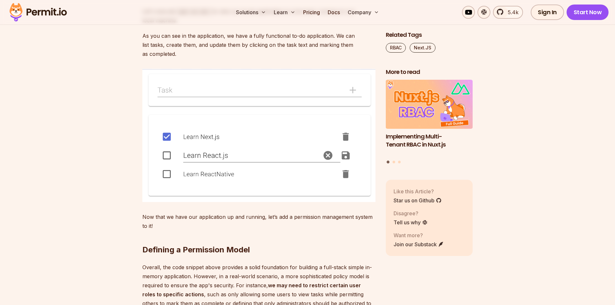
scroll to position [1387, 0]
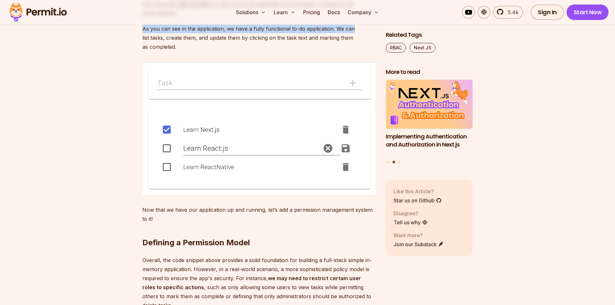
drag, startPoint x: 138, startPoint y: 121, endPoint x: 352, endPoint y: 125, distance: 214.0
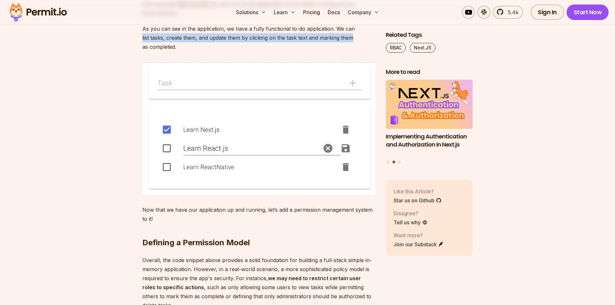
drag, startPoint x: 139, startPoint y: 132, endPoint x: 350, endPoint y: 132, distance: 210.7
drag, startPoint x: 221, startPoint y: 142, endPoint x: 187, endPoint y: 138, distance: 34.5
click at [220, 51] on p "As you can see in the application, we have a fully functional to-do application…" at bounding box center [258, 37] width 233 height 27
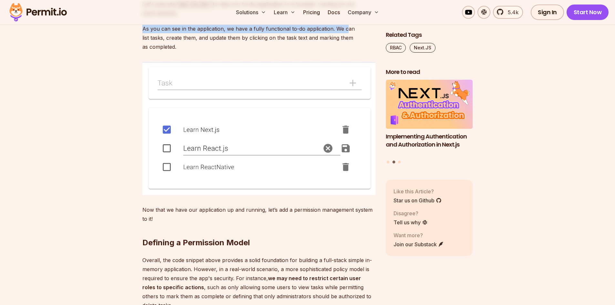
drag, startPoint x: 157, startPoint y: 122, endPoint x: 346, endPoint y: 123, distance: 188.4
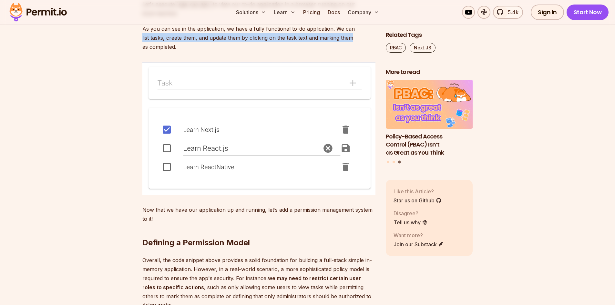
drag, startPoint x: 137, startPoint y: 132, endPoint x: 356, endPoint y: 135, distance: 218.1
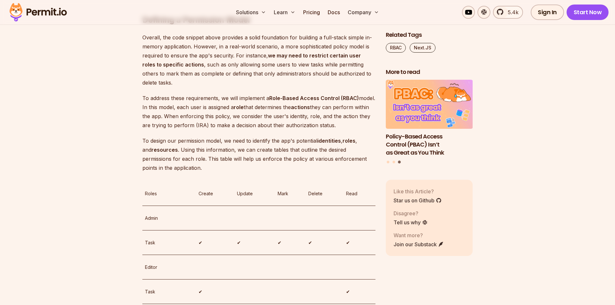
scroll to position [1613, 0]
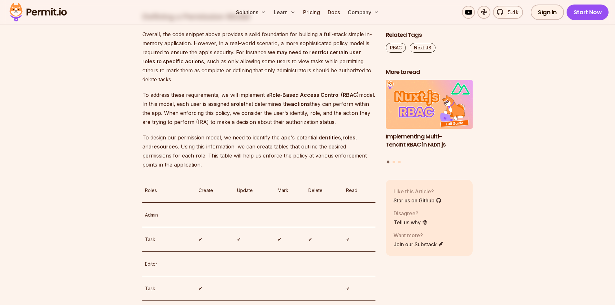
drag, startPoint x: 137, startPoint y: 78, endPoint x: 368, endPoint y: 77, distance: 230.7
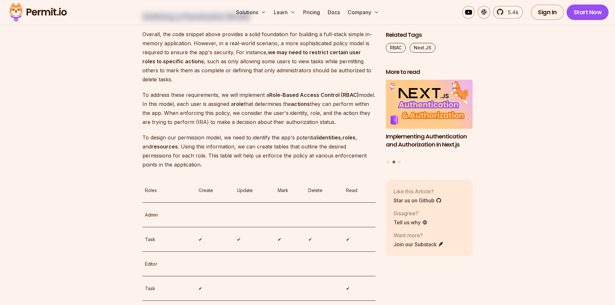
drag, startPoint x: 136, startPoint y: 111, endPoint x: 255, endPoint y: 108, distance: 118.8
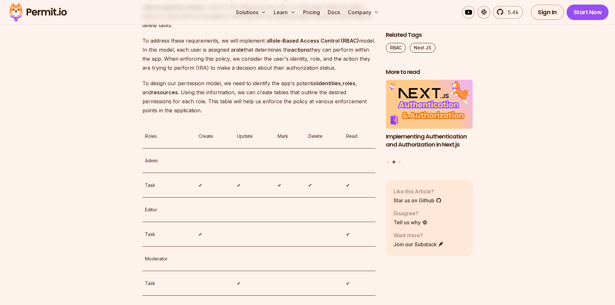
scroll to position [1678, 0]
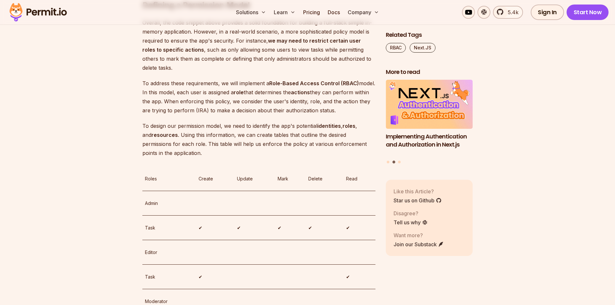
scroll to position [1613, 0]
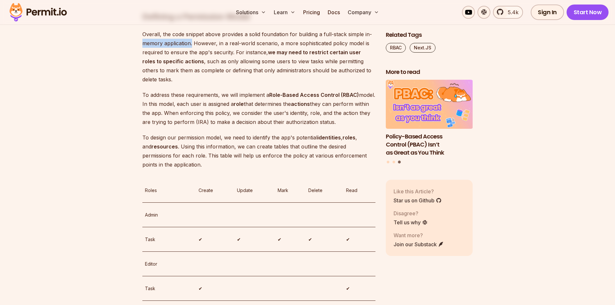
drag, startPoint x: 140, startPoint y: 135, endPoint x: 192, endPoint y: 136, distance: 52.3
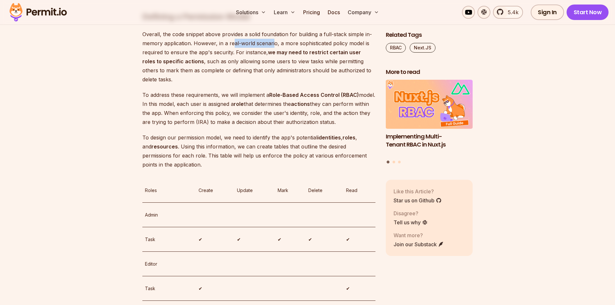
drag, startPoint x: 242, startPoint y: 135, endPoint x: 272, endPoint y: 135, distance: 30.3
click at [272, 84] on p "Overall, the code snippet above provides a solid foundation for building a full…" at bounding box center [258, 57] width 233 height 54
drag, startPoint x: 286, startPoint y: 134, endPoint x: 367, endPoint y: 138, distance: 80.8
click at [367, 84] on p "Overall, the code snippet above provides a solid foundation for building a full…" at bounding box center [258, 57] width 233 height 54
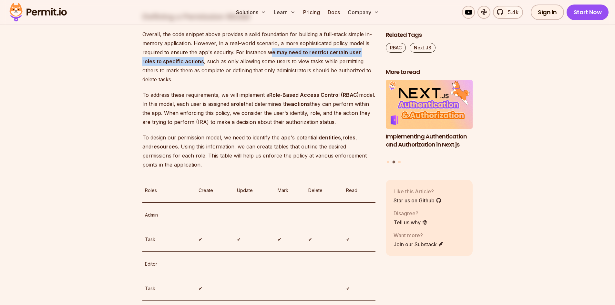
drag, startPoint x: 270, startPoint y: 148, endPoint x: 201, endPoint y: 152, distance: 69.5
click at [201, 65] on strong "we may need to restrict certain user roles to specific actions" at bounding box center [251, 56] width 218 height 15
click at [280, 84] on p "Overall, the code snippet above provides a solid foundation for building a full…" at bounding box center [258, 57] width 233 height 54
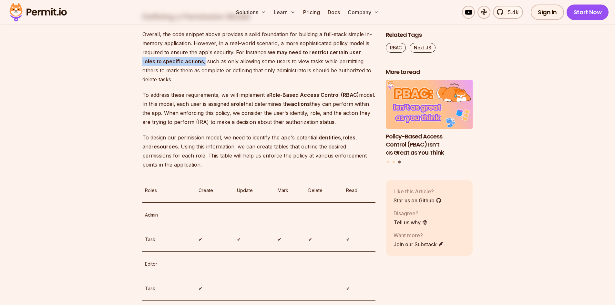
drag, startPoint x: 139, startPoint y: 154, endPoint x: 204, endPoint y: 151, distance: 64.3
click at [234, 84] on p "Overall, the code snippet above provides a solid foundation for building a full…" at bounding box center [258, 57] width 233 height 54
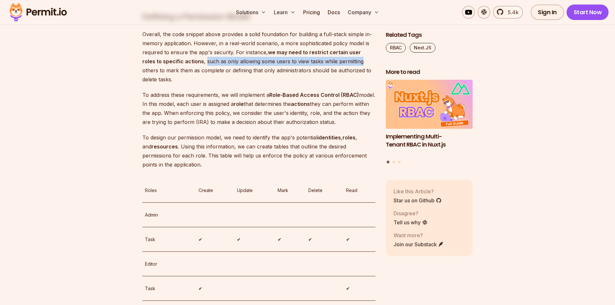
drag, startPoint x: 205, startPoint y: 155, endPoint x: 359, endPoint y: 156, distance: 153.9
click at [359, 84] on p "Overall, the code snippet above provides a solid foundation for building a full…" at bounding box center [258, 57] width 233 height 54
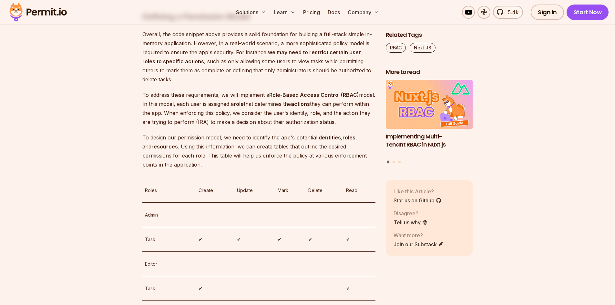
click at [289, 84] on p "Overall, the code snippet above provides a solid foundation for building a full…" at bounding box center [258, 57] width 233 height 54
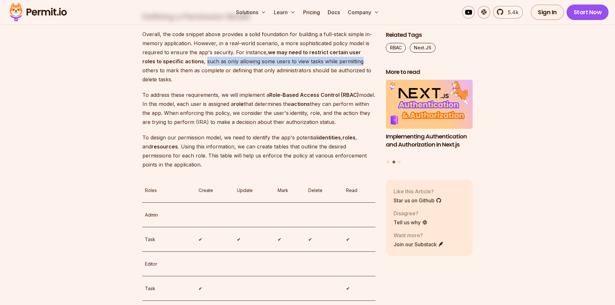
drag, startPoint x: 205, startPoint y: 153, endPoint x: 360, endPoint y: 154, distance: 154.6
click at [360, 84] on p "Overall, the code snippet above provides a solid foundation for building a full…" at bounding box center [258, 57] width 233 height 54
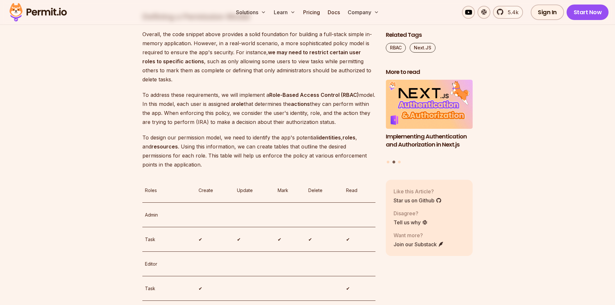
click at [293, 84] on p "Overall, the code snippet above provides a solid foundation for building a full…" at bounding box center [258, 57] width 233 height 54
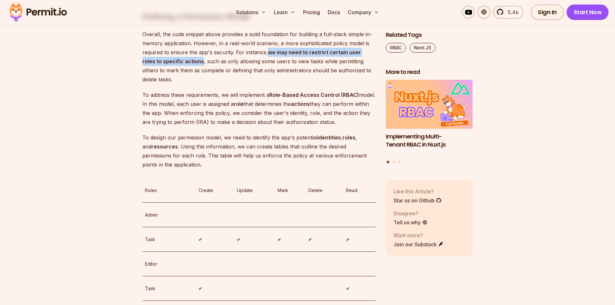
drag, startPoint x: 267, startPoint y: 146, endPoint x: 202, endPoint y: 157, distance: 66.7
click at [202, 84] on p "Overall, the code snippet above provides a solid foundation for building a full…" at bounding box center [258, 57] width 233 height 54
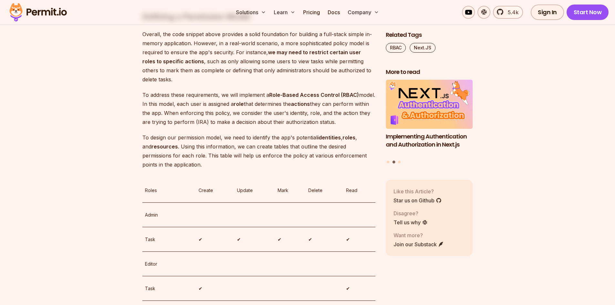
click at [209, 84] on p "Overall, the code snippet above provides a solid foundation for building a full…" at bounding box center [258, 57] width 233 height 54
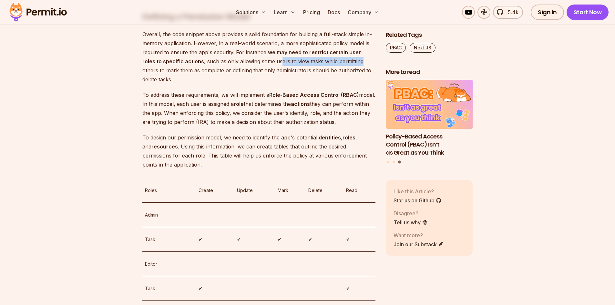
drag, startPoint x: 278, startPoint y: 155, endPoint x: 362, endPoint y: 153, distance: 83.9
click at [362, 84] on p "Overall, the code snippet above provides a solid foundation for building a full…" at bounding box center [258, 57] width 233 height 54
drag, startPoint x: 143, startPoint y: 164, endPoint x: 222, endPoint y: 165, distance: 79.4
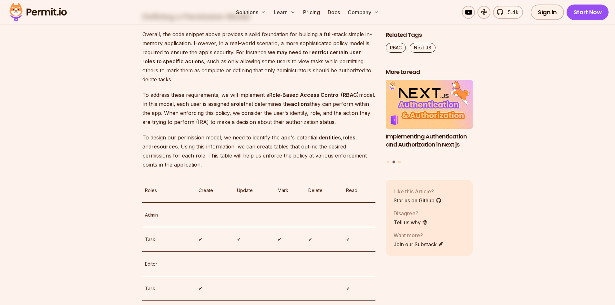
click at [219, 84] on p "Overall, the code snippet above provides a solid foundation for building a full…" at bounding box center [258, 57] width 233 height 54
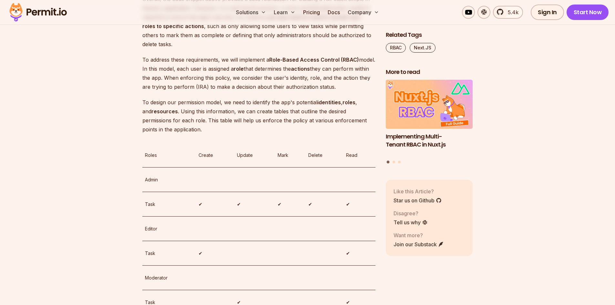
scroll to position [1646, 0]
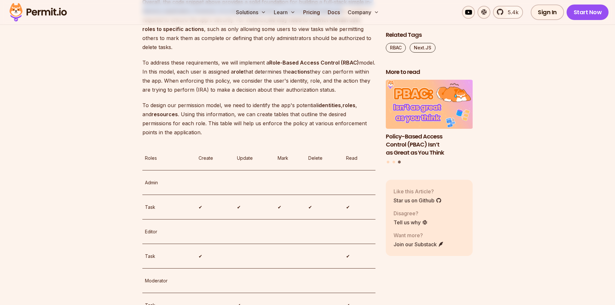
drag, startPoint x: 142, startPoint y: 96, endPoint x: 343, endPoint y: 102, distance: 201.7
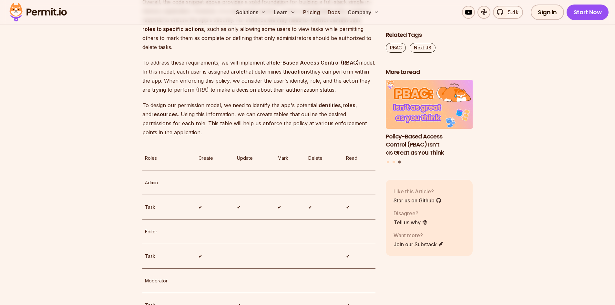
click at [348, 32] on strong "we may need to restrict certain user roles to specific actions" at bounding box center [251, 24] width 218 height 15
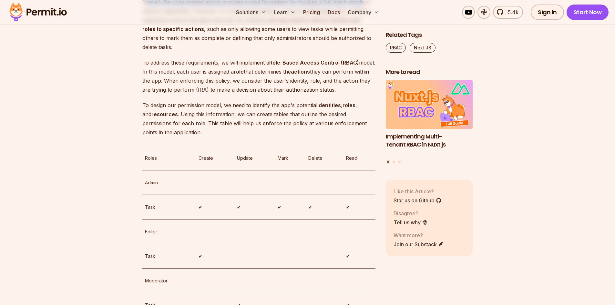
drag, startPoint x: 150, startPoint y: 93, endPoint x: 361, endPoint y: 96, distance: 211.0
click at [361, 52] on p "Overall, the code snippet above provides a solid foundation for building a full…" at bounding box center [258, 24] width 233 height 54
drag, startPoint x: 279, startPoint y: 114, endPoint x: 365, endPoint y: 111, distance: 86.5
click at [365, 52] on p "Overall, the code snippet above provides a solid foundation for building a full…" at bounding box center [258, 24] width 233 height 54
drag, startPoint x: 158, startPoint y: 120, endPoint x: 203, endPoint y: 122, distance: 44.6
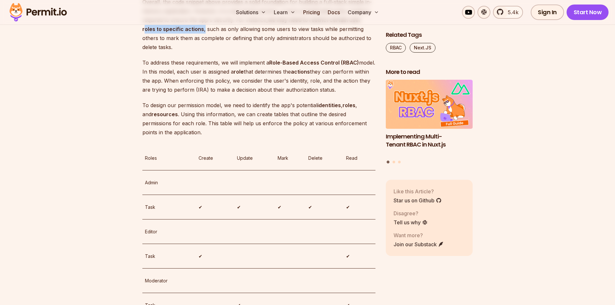
click at [203, 52] on p "Overall, the code snippet above provides a solid foundation for building a full…" at bounding box center [258, 24] width 233 height 54
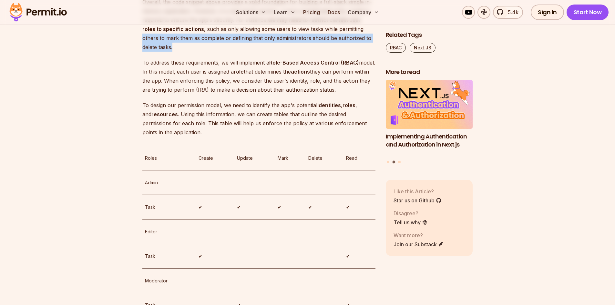
drag, startPoint x: 139, startPoint y: 134, endPoint x: 364, endPoint y: 136, distance: 224.6
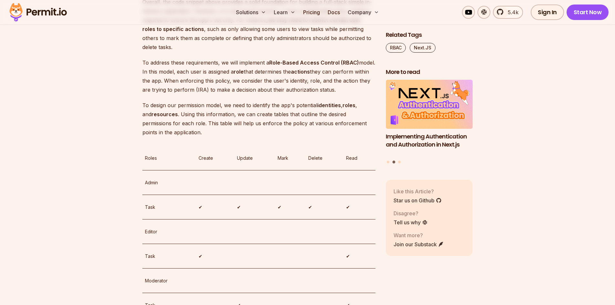
click at [177, 94] on p "To address these requirements, we will implement a Role-Based Access Control (R…" at bounding box center [258, 76] width 233 height 36
drag, startPoint x: 164, startPoint y: 140, endPoint x: 217, endPoint y: 139, distance: 53.9
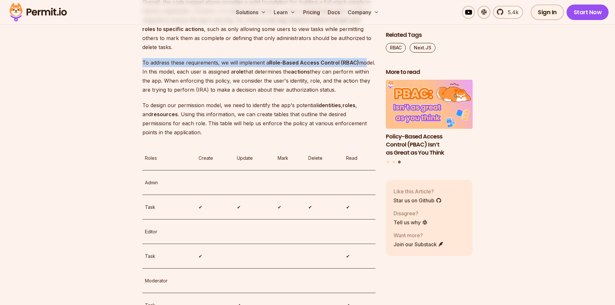
drag, startPoint x: 138, startPoint y: 158, endPoint x: 365, endPoint y: 153, distance: 226.9
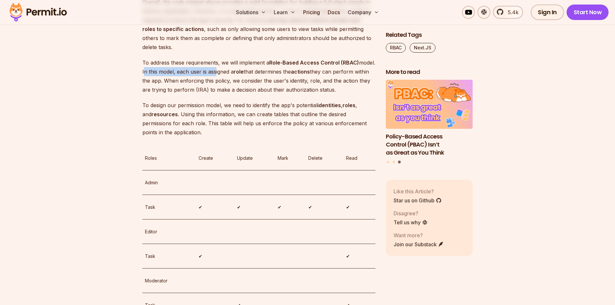
drag, startPoint x: 128, startPoint y: 166, endPoint x: 214, endPoint y: 163, distance: 86.2
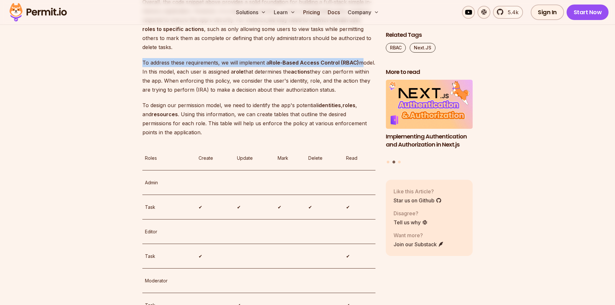
drag, startPoint x: 151, startPoint y: 154, endPoint x: 359, endPoint y: 158, distance: 208.1
click at [359, 94] on p "To address these requirements, we will implement a Role-Based Access Control (R…" at bounding box center [258, 76] width 233 height 36
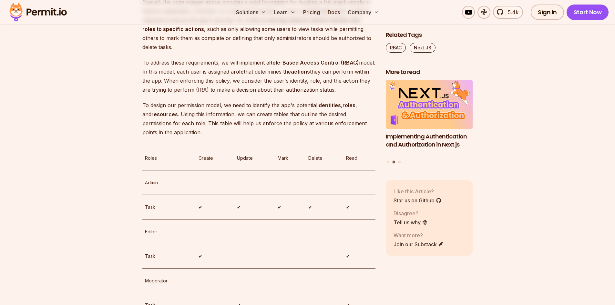
click at [172, 94] on p "To address these requirements, we will implement a Role-Based Access Control (R…" at bounding box center [258, 76] width 233 height 36
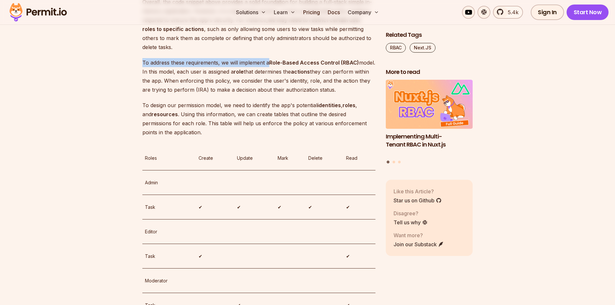
drag, startPoint x: 137, startPoint y: 154, endPoint x: 268, endPoint y: 159, distance: 131.4
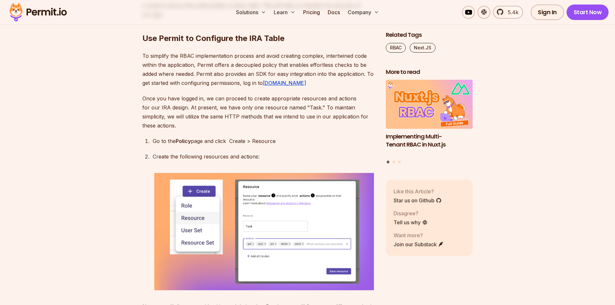
scroll to position [2000, 0]
drag, startPoint x: 145, startPoint y: 90, endPoint x: 360, endPoint y: 86, distance: 215.6
click at [360, 19] on p "Understanding the Identity, Resource, and Action components of the enforcement …" at bounding box center [258, 1] width 233 height 36
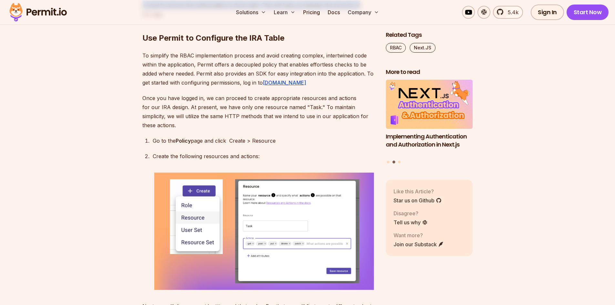
drag, startPoint x: 153, startPoint y: 96, endPoint x: 359, endPoint y: 97, distance: 206.8
click at [359, 97] on section "Table of Contents Ensuring that users have the appropriate level of access to y…" at bounding box center [307, 110] width 615 height 3459
click at [287, 43] on h2 "Use Permit to Configure the IRA Table" at bounding box center [258, 25] width 233 height 36
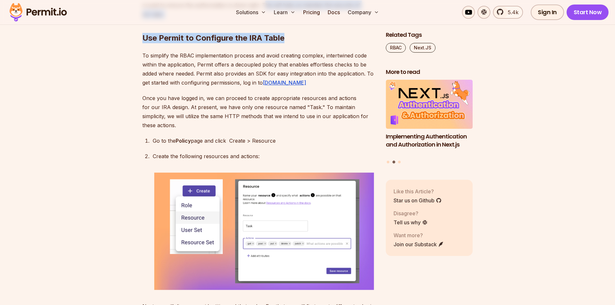
drag, startPoint x: 262, startPoint y: 100, endPoint x: 355, endPoint y: 106, distance: 92.5
click at [355, 106] on div "Ensuring that users have the appropriate level of access to your Next.js applic…" at bounding box center [258, 60] width 233 height 3293
click at [335, 43] on h2 "Use Permit to Configure the IRA Table" at bounding box center [258, 25] width 233 height 36
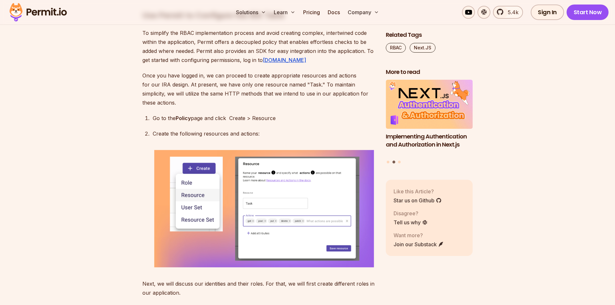
scroll to position [2033, 0]
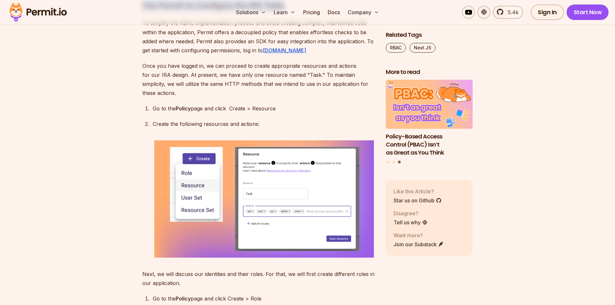
drag, startPoint x: 140, startPoint y: 96, endPoint x: 358, endPoint y: 95, distance: 218.1
click at [358, 95] on section "Table of Contents Ensuring that users have the appropriate level of access to y…" at bounding box center [307, 78] width 615 height 3459
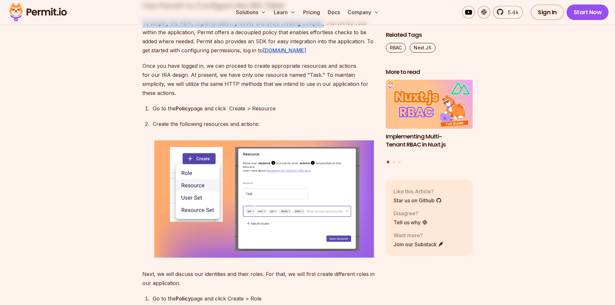
drag, startPoint x: 144, startPoint y: 115, endPoint x: 320, endPoint y: 114, distance: 176.8
click at [320, 55] on p "To simplify the RBAC implementation process and avoid creating complex, intertw…" at bounding box center [258, 37] width 233 height 36
click at [349, 110] on div "Ensuring that users have the appropriate level of access to your Next.js applic…" at bounding box center [258, 28] width 233 height 3293
drag, startPoint x: 136, startPoint y: 125, endPoint x: 194, endPoint y: 128, distance: 58.5
click at [194, 128] on section "Table of Contents Ensuring that users have the appropriate level of access to y…" at bounding box center [307, 78] width 615 height 3459
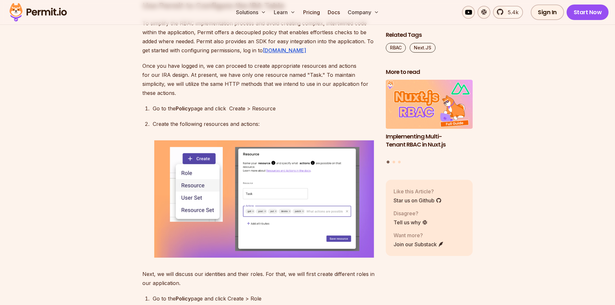
click at [211, 55] on p "To simplify the RBAC implementation process and avoid creating complex, intertw…" at bounding box center [258, 37] width 233 height 36
drag, startPoint x: 196, startPoint y: 124, endPoint x: 272, endPoint y: 125, distance: 76.1
click at [272, 55] on p "To simplify the RBAC implementation process and avoid creating complex, intertw…" at bounding box center [258, 37] width 233 height 36
click at [222, 55] on p "To simplify the RBAC implementation process and avoid creating complex, intertw…" at bounding box center [258, 37] width 233 height 36
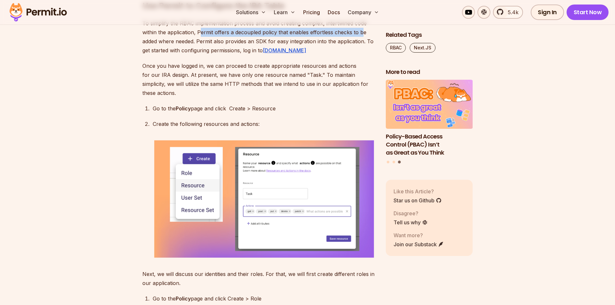
drag, startPoint x: 200, startPoint y: 126, endPoint x: 360, endPoint y: 123, distance: 160.4
click at [360, 55] on p "To simplify the RBAC implementation process and avoid creating complex, intertw…" at bounding box center [258, 37] width 233 height 36
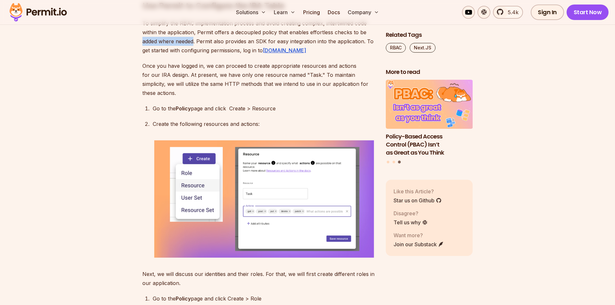
drag, startPoint x: 155, startPoint y: 137, endPoint x: 194, endPoint y: 134, distance: 39.5
click at [194, 134] on section "Table of Contents Ensuring that users have the appropriate level of access to y…" at bounding box center [307, 78] width 615 height 3459
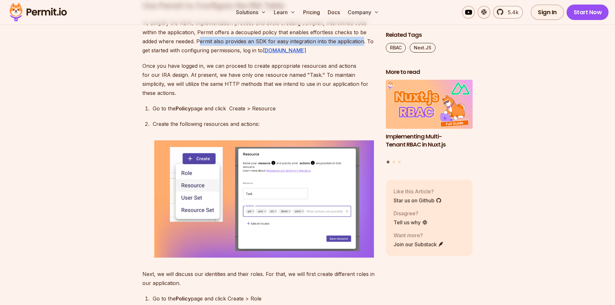
drag, startPoint x: 201, startPoint y: 133, endPoint x: 362, endPoint y: 134, distance: 160.7
click at [362, 55] on p "To simplify the RBAC implementation process and avoid creating complex, intertw…" at bounding box center [258, 37] width 233 height 36
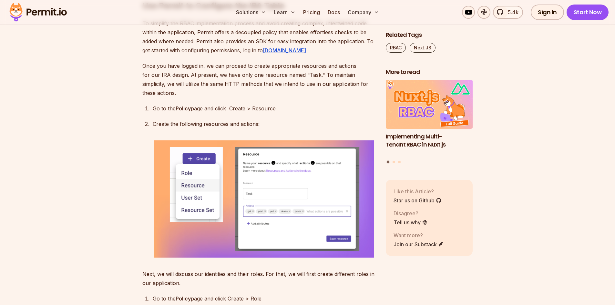
click at [327, 55] on p "To simplify the RBAC implementation process and avoid creating complex, intertw…" at bounding box center [258, 37] width 233 height 36
click at [368, 55] on p "To simplify the RBAC implementation process and avoid creating complex, intertw…" at bounding box center [258, 37] width 233 height 36
drag, startPoint x: 366, startPoint y: 133, endPoint x: 372, endPoint y: 137, distance: 7.3
click at [372, 55] on p "To simplify the RBAC implementation process and avoid creating complex, intertw…" at bounding box center [258, 37] width 233 height 36
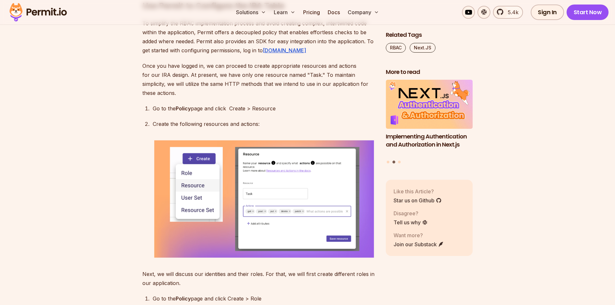
click at [331, 55] on p "To simplify the RBAC implementation process and avoid creating complex, intertw…" at bounding box center [258, 37] width 233 height 36
drag, startPoint x: 142, startPoint y: 144, endPoint x: 241, endPoint y: 141, distance: 98.5
click at [241, 141] on section "Table of Contents Ensuring that users have the appropriate level of access to y…" at bounding box center [307, 78] width 615 height 3459
click at [132, 140] on section "Table of Contents Ensuring that users have the appropriate level of access to y…" at bounding box center [307, 78] width 615 height 3459
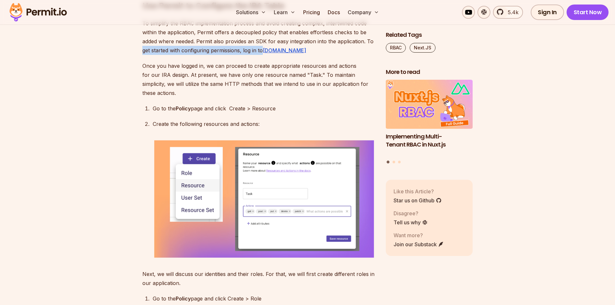
drag, startPoint x: 139, startPoint y: 142, endPoint x: 263, endPoint y: 145, distance: 124.3
click at [263, 145] on section "Table of Contents Ensuring that users have the appropriate level of access to y…" at bounding box center [307, 78] width 615 height 3459
click at [322, 55] on p "To simplify the RBAC implementation process and avoid creating complex, intertw…" at bounding box center [258, 37] width 233 height 36
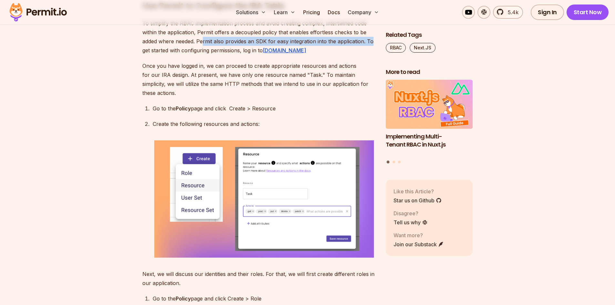
drag, startPoint x: 204, startPoint y: 132, endPoint x: 376, endPoint y: 133, distance: 171.7
click at [376, 133] on div "Table of Contents Ensuring that users have the appropriate level of access to y…" at bounding box center [307, 78] width 330 height 3459
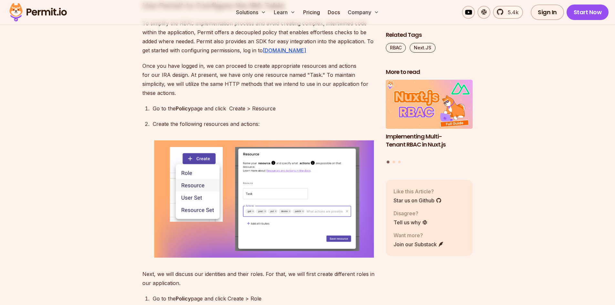
click at [212, 55] on p "To simplify the RBAC implementation process and avoid creating complex, intertw…" at bounding box center [258, 37] width 233 height 36
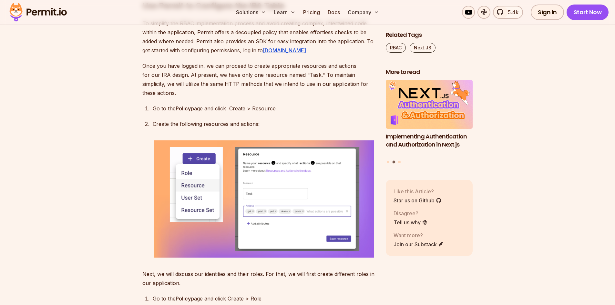
scroll to position [2065, 0]
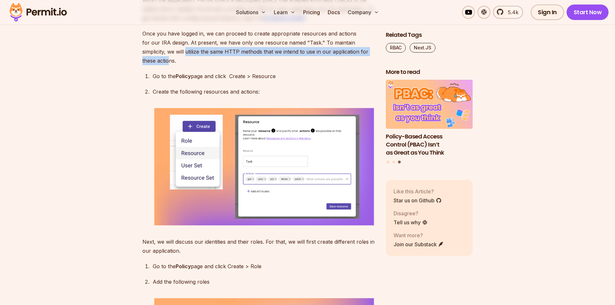
drag, startPoint x: 137, startPoint y: 142, endPoint x: 350, endPoint y: 142, distance: 213.0
click at [350, 142] on section "Table of Contents Ensuring that users have the appropriate level of access to y…" at bounding box center [307, 45] width 615 height 3459
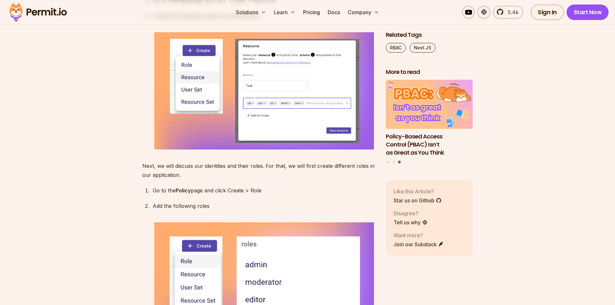
scroll to position [2130, 0]
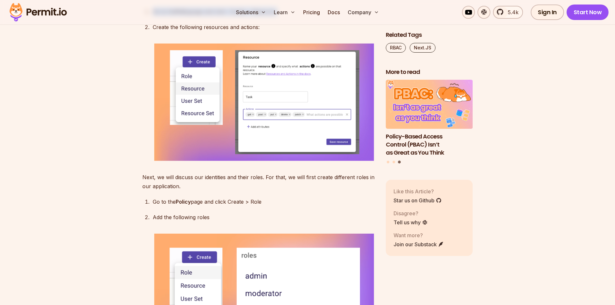
drag, startPoint x: 152, startPoint y: 92, endPoint x: 282, endPoint y: 103, distance: 131.1
click at [282, 103] on ol "Go to the Policy page and click Create > Resource Create the following resource…" at bounding box center [258, 85] width 233 height 156
click at [250, 32] on p "Create the following resources and actions:" at bounding box center [264, 27] width 223 height 9
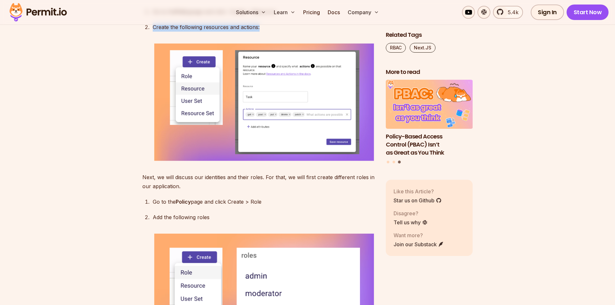
drag, startPoint x: 261, startPoint y: 109, endPoint x: 138, endPoint y: 111, distance: 123.0
click at [291, 117] on div "Create the following resources and actions:" at bounding box center [264, 93] width 223 height 140
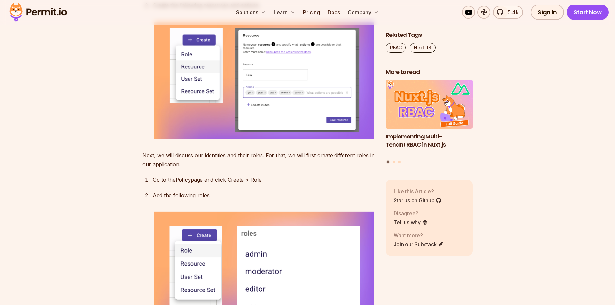
scroll to position [2162, 0]
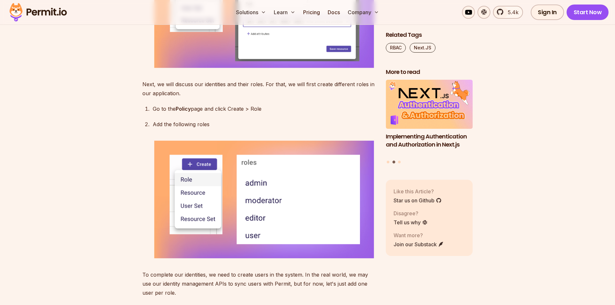
scroll to position [2226, 0]
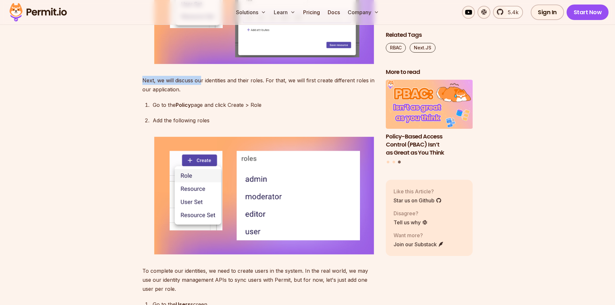
drag, startPoint x: 157, startPoint y: 167, endPoint x: 250, endPoint y: 163, distance: 93.0
click at [203, 94] on p "Next, we will discuss our identities and their roles. For that, we will first c…" at bounding box center [258, 85] width 233 height 18
click at [262, 94] on p "Next, we will discuss our identities and their roles. For that, we will first c…" at bounding box center [258, 85] width 233 height 18
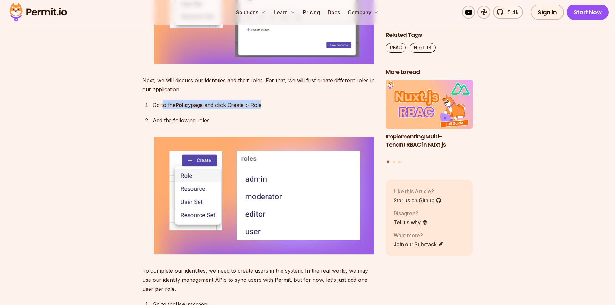
drag, startPoint x: 183, startPoint y: 188, endPoint x: 294, endPoint y: 189, distance: 110.4
click at [294, 109] on p "Go to the Policy page and click Create > Role" at bounding box center [264, 104] width 223 height 9
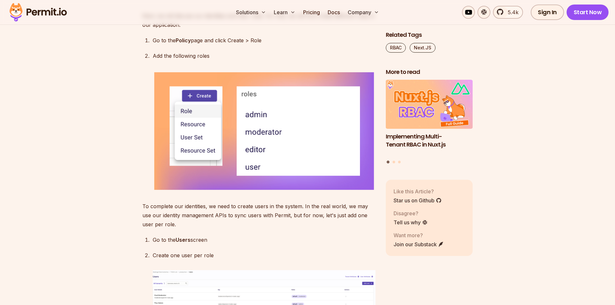
click at [320, 151] on div "Add the following roles" at bounding box center [264, 121] width 223 height 140
drag, startPoint x: 152, startPoint y: 139, endPoint x: 234, endPoint y: 136, distance: 81.7
click at [234, 60] on p "Add the following roles" at bounding box center [264, 55] width 223 height 9
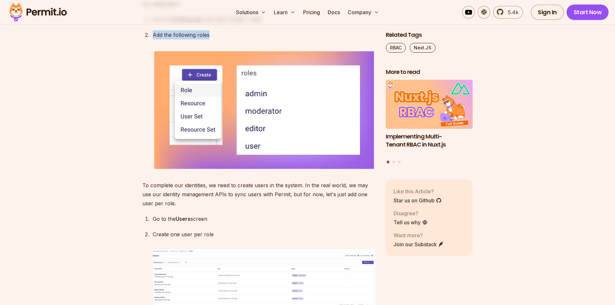
scroll to position [2323, 0]
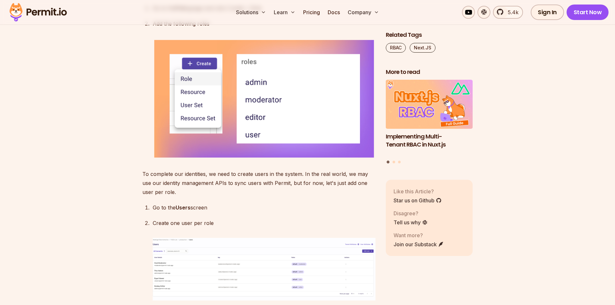
click at [307, 98] on ol "Go to the Policy page and click Create > Role Add the following roles" at bounding box center [258, 82] width 233 height 156
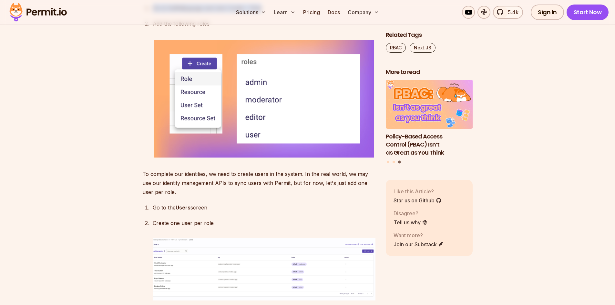
drag, startPoint x: 149, startPoint y: 95, endPoint x: 276, endPoint y: 91, distance: 127.5
click at [276, 13] on li "Go to the Policy page and click Create > Role" at bounding box center [263, 8] width 225 height 9
click at [264, 28] on p "Add the following roles" at bounding box center [264, 23] width 223 height 9
drag, startPoint x: 152, startPoint y: 107, endPoint x: 256, endPoint y: 106, distance: 103.6
click at [256, 28] on p "Add the following roles" at bounding box center [264, 23] width 223 height 9
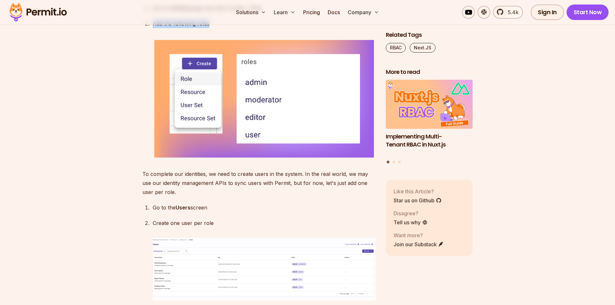
click at [266, 28] on p "Add the following roles" at bounding box center [264, 23] width 223 height 9
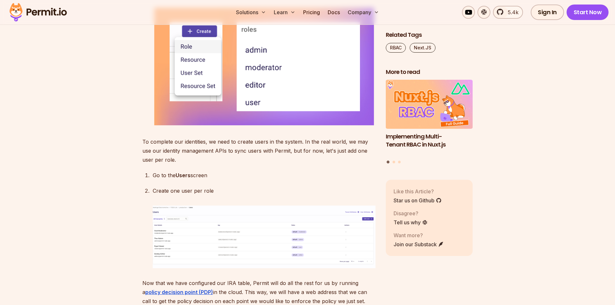
scroll to position [2388, 0]
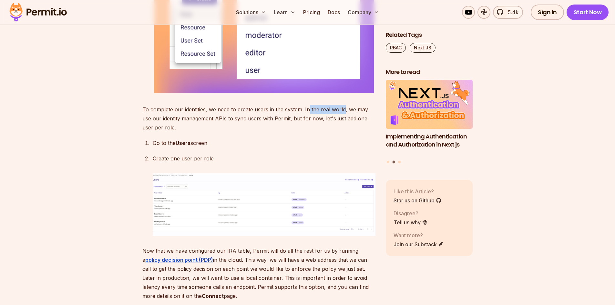
drag, startPoint x: 308, startPoint y: 193, endPoint x: 343, endPoint y: 190, distance: 35.6
click at [343, 132] on p "To complete our identities, we need to create users in the system. In the real …" at bounding box center [258, 118] width 233 height 27
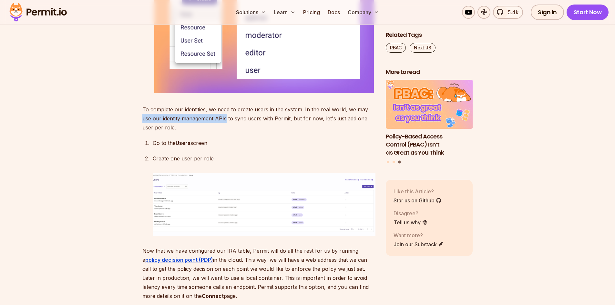
drag, startPoint x: 141, startPoint y: 200, endPoint x: 225, endPoint y: 205, distance: 84.7
drag, startPoint x: 244, startPoint y: 204, endPoint x: 289, endPoint y: 204, distance: 44.9
click at [289, 132] on p "To complete our identities, we need to create users in the system. In the real …" at bounding box center [258, 118] width 233 height 27
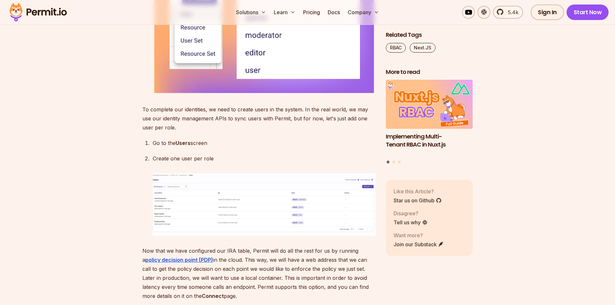
scroll to position [2387, 0]
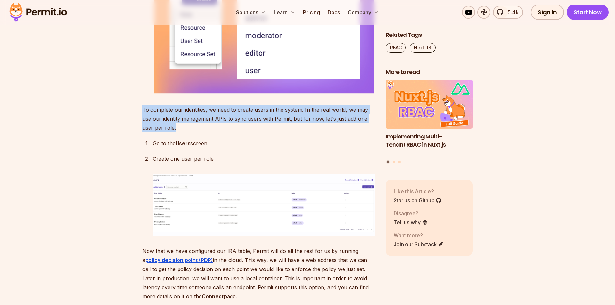
drag, startPoint x: 143, startPoint y: 194, endPoint x: 279, endPoint y: 208, distance: 137.2
click at [279, 132] on p "To complete our identities, we need to create users in the system. In the real …" at bounding box center [258, 118] width 233 height 27
click at [284, 236] on img at bounding box center [264, 205] width 223 height 63
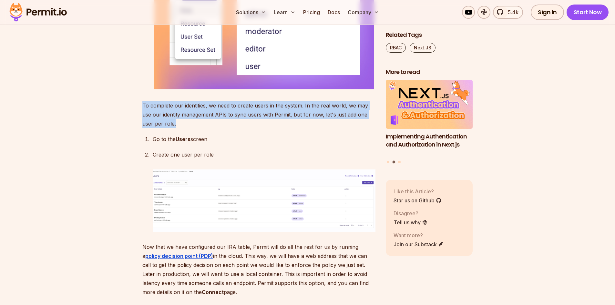
scroll to position [2420, 0]
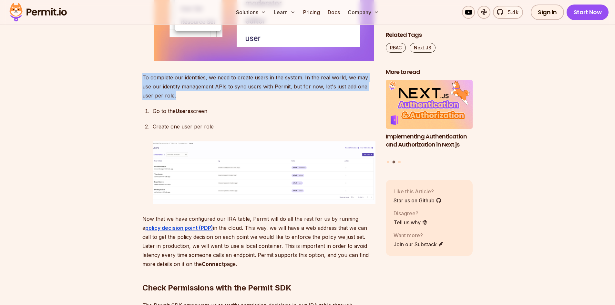
click at [277, 204] on img at bounding box center [264, 172] width 223 height 63
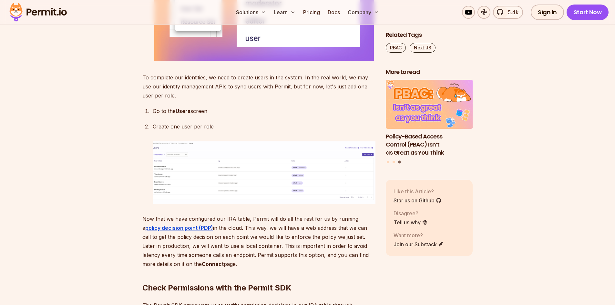
click at [250, 116] on p "Go to the Users screen" at bounding box center [264, 110] width 223 height 9
drag, startPoint x: 143, startPoint y: 161, endPoint x: 205, endPoint y: 163, distance: 62.6
click at [205, 100] on p "To complete our identities, we need to create users in the system. In the real …" at bounding box center [258, 86] width 233 height 27
click at [212, 100] on p "To complete our identities, we need to create users in the system. In the real …" at bounding box center [258, 86] width 233 height 27
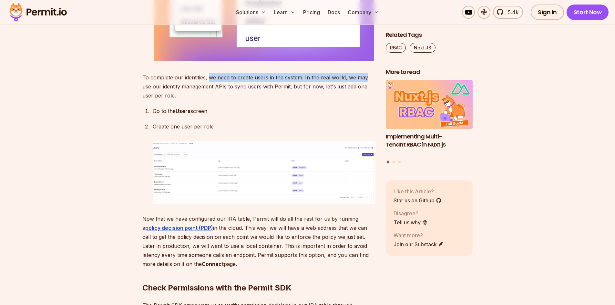
drag, startPoint x: 208, startPoint y: 161, endPoint x: 367, endPoint y: 160, distance: 158.7
click at [367, 100] on p "To complete our identities, we need to create users in the system. In the real …" at bounding box center [258, 86] width 233 height 27
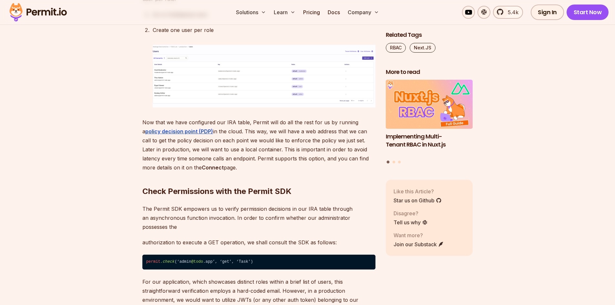
scroll to position [2516, 0]
click at [283, 107] on img at bounding box center [264, 76] width 223 height 63
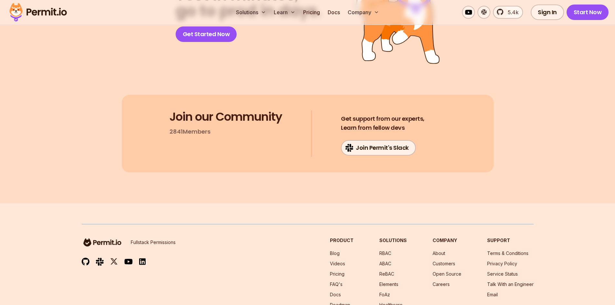
scroll to position [3807, 0]
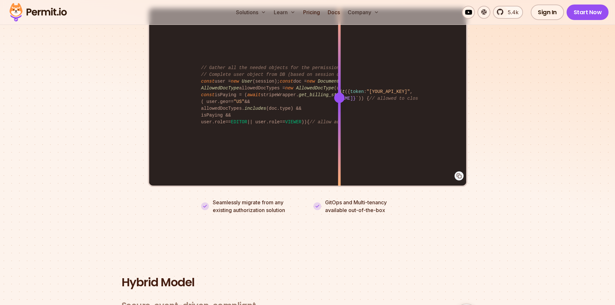
scroll to position [1194, 0]
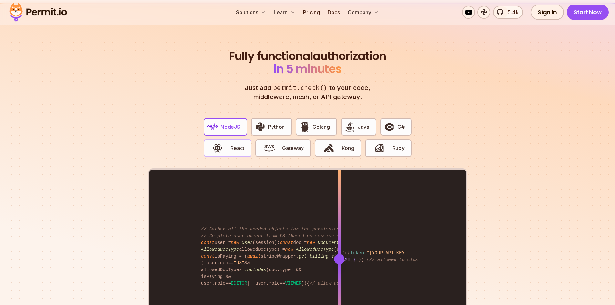
click at [239, 144] on span "React" at bounding box center [237, 148] width 14 height 8
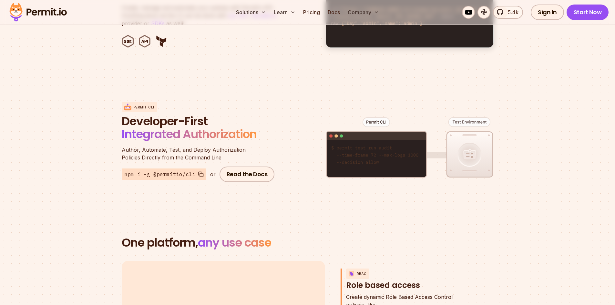
scroll to position [871, 0]
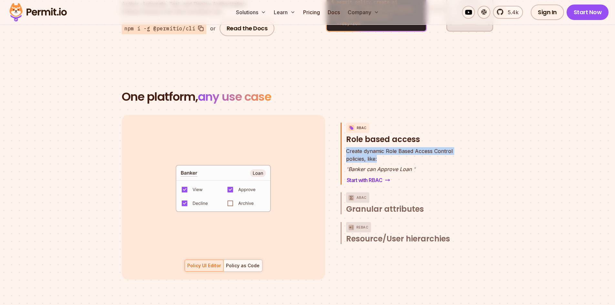
drag, startPoint x: 345, startPoint y: 145, endPoint x: 452, endPoint y: 152, distance: 107.3
click at [452, 152] on div "RBAC Role based access Create dynamic Role Based Access Control policies, like:…" at bounding box center [403, 154] width 126 height 62
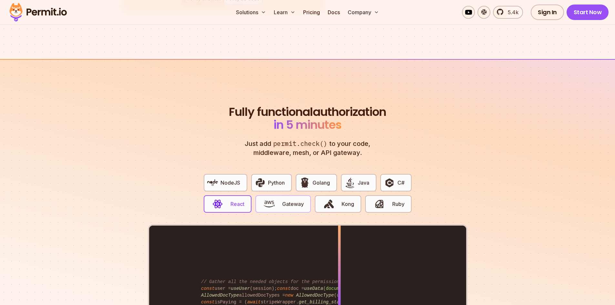
scroll to position [1129, 0]
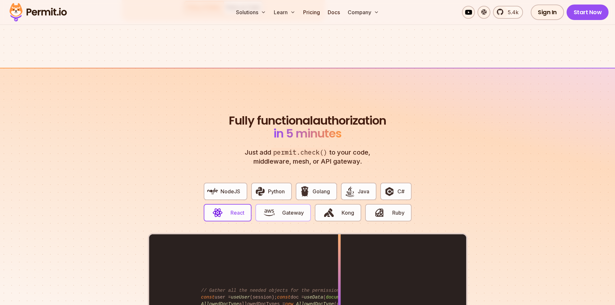
click at [278, 207] on span "button" at bounding box center [269, 212] width 22 height 11
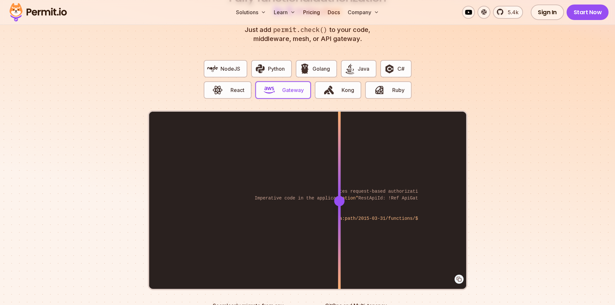
scroll to position [1258, 0]
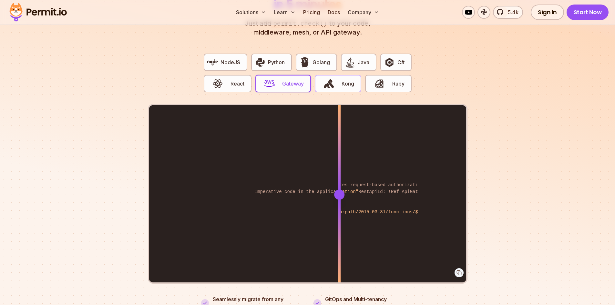
click at [350, 80] on span "Kong" at bounding box center [347, 84] width 13 height 8
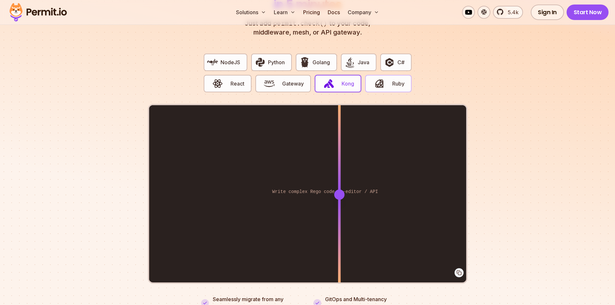
click at [386, 78] on span "button" at bounding box center [379, 83] width 22 height 11
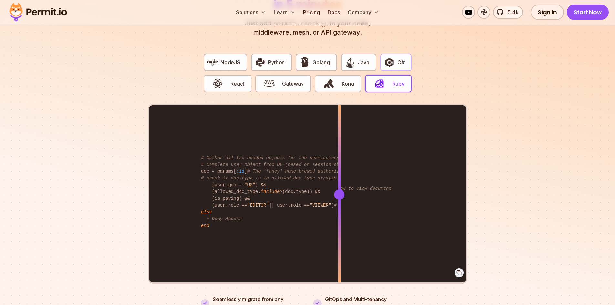
click at [397, 63] on button "C#" at bounding box center [395, 62] width 31 height 17
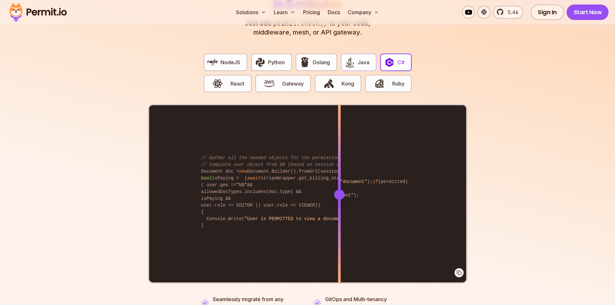
click at [364, 58] on span "Java" at bounding box center [364, 62] width 12 height 8
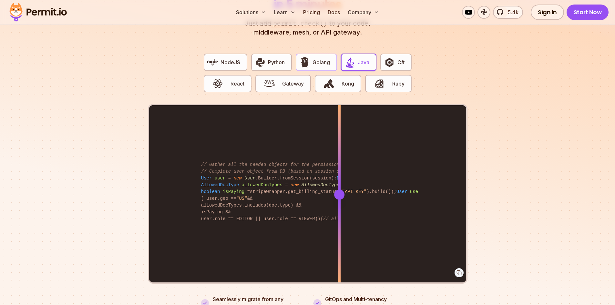
click at [321, 58] on span "Golang" at bounding box center [320, 62] width 17 height 8
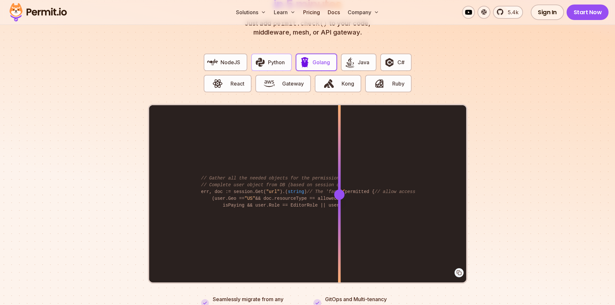
click at [278, 58] on span "Python" at bounding box center [276, 62] width 17 height 8
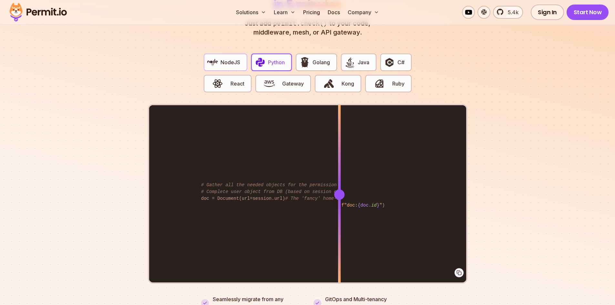
click at [233, 58] on span "NodeJS" at bounding box center [230, 62] width 20 height 8
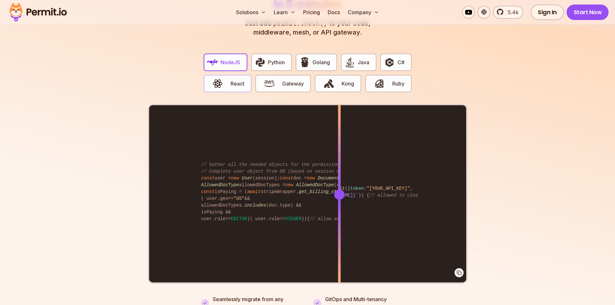
click at [231, 82] on button "React" at bounding box center [228, 83] width 48 height 17
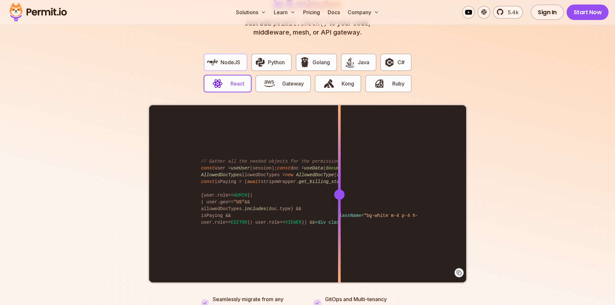
click at [223, 61] on button "NodeJS" at bounding box center [226, 62] width 44 height 17
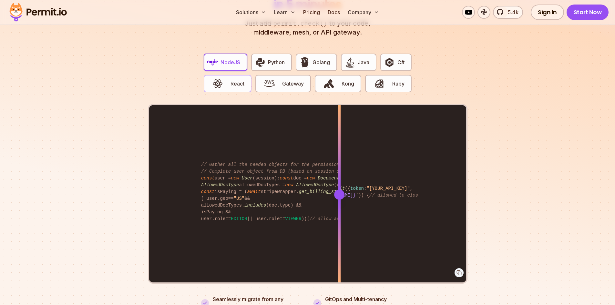
click at [223, 79] on span "button" at bounding box center [218, 83] width 22 height 11
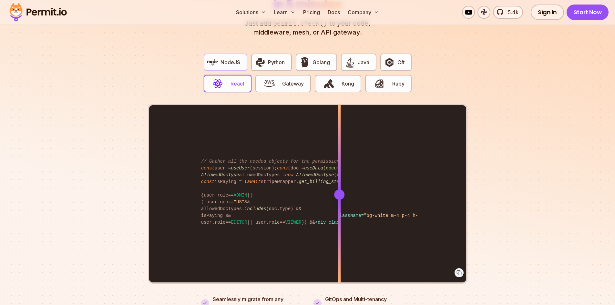
click at [218, 61] on button "NodeJS" at bounding box center [226, 62] width 44 height 17
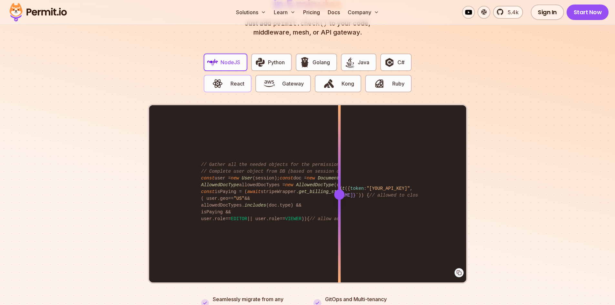
click at [222, 78] on img "button" at bounding box center [217, 83] width 11 height 11
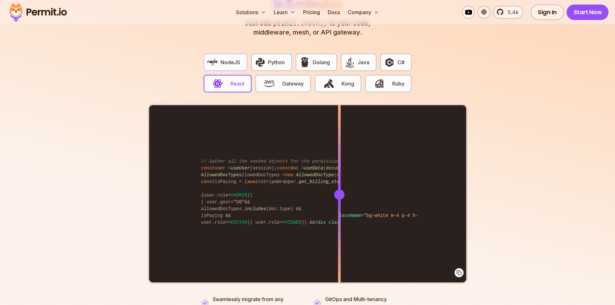
click at [220, 58] on span "NodeJS" at bounding box center [230, 62] width 20 height 8
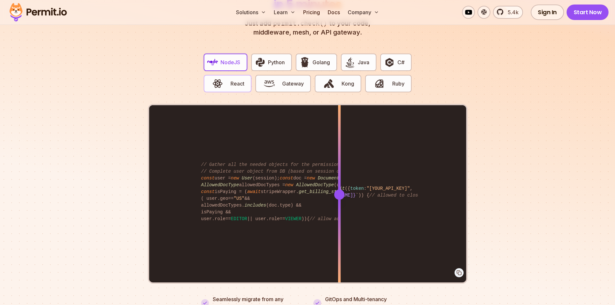
click at [222, 79] on img "button" at bounding box center [217, 83] width 11 height 11
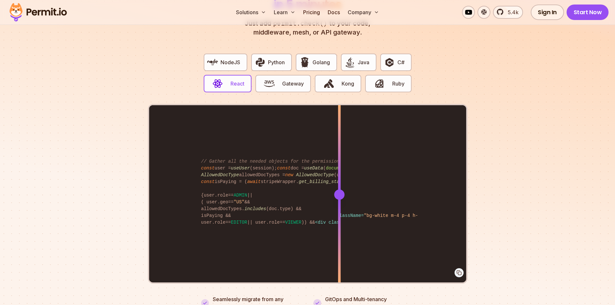
click at [221, 66] on div "NodeJS Python Golang Java C# React Gateway Kong Ruby" at bounding box center [307, 75] width 218 height 55
click at [222, 58] on span "NodeJS" at bounding box center [230, 62] width 20 height 8
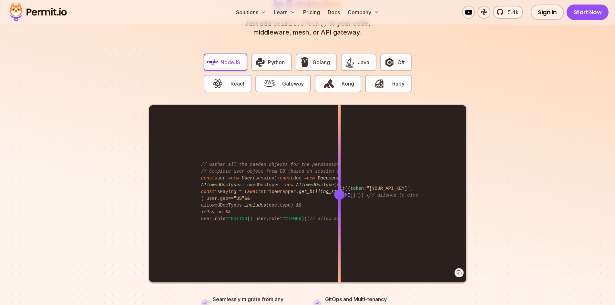
click at [222, 78] on img "button" at bounding box center [217, 83] width 11 height 11
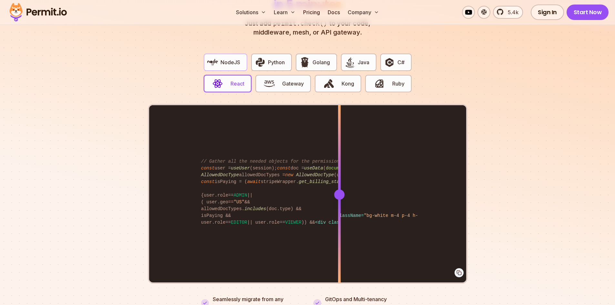
click at [219, 55] on button "NodeJS" at bounding box center [226, 62] width 44 height 17
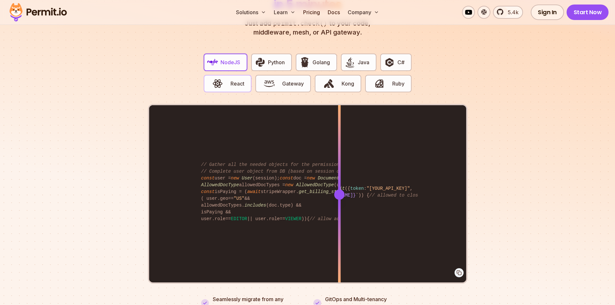
click at [221, 78] on img "button" at bounding box center [217, 83] width 11 height 11
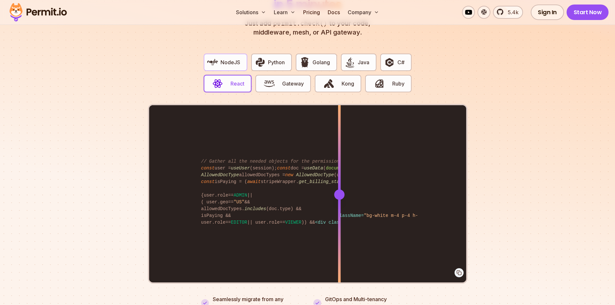
click at [225, 58] on span "NodeJS" at bounding box center [230, 62] width 20 height 8
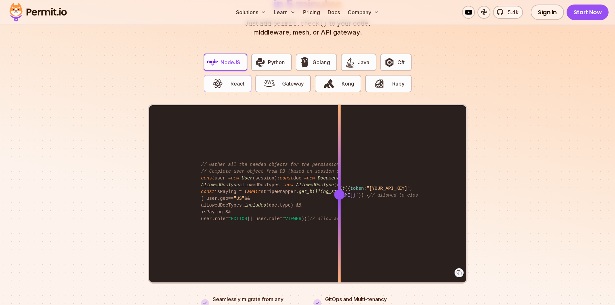
click at [223, 78] on span "button" at bounding box center [218, 83] width 22 height 11
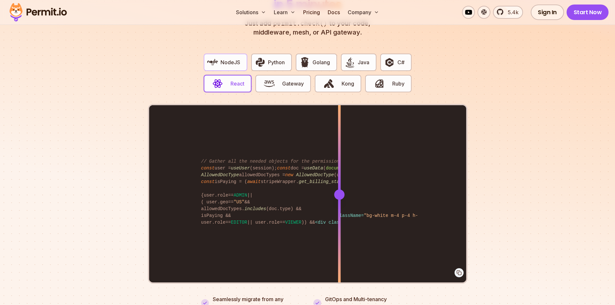
click at [224, 58] on span "NodeJS" at bounding box center [230, 62] width 20 height 8
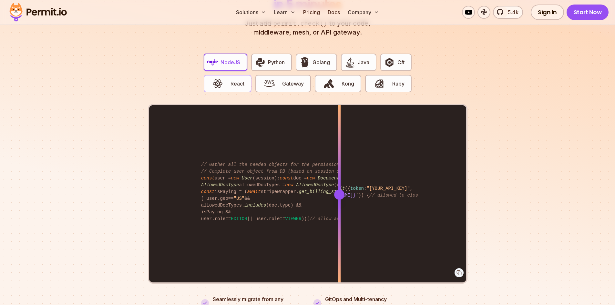
click at [222, 78] on img "button" at bounding box center [217, 83] width 11 height 11
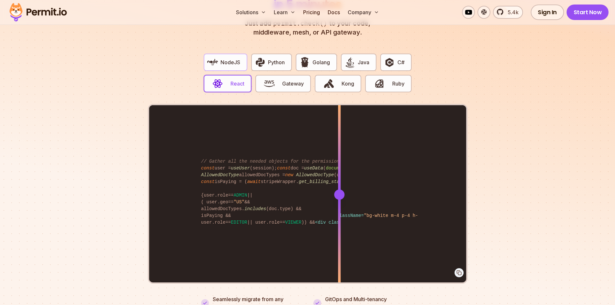
click at [221, 63] on button "NodeJS" at bounding box center [226, 62] width 44 height 17
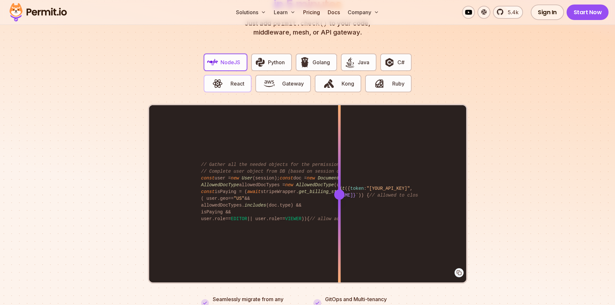
click at [221, 79] on img "button" at bounding box center [217, 83] width 11 height 11
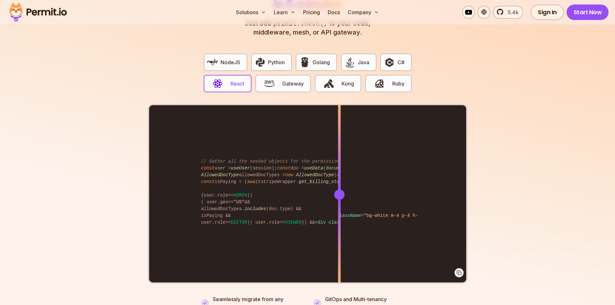
click at [218, 64] on div "NodeJS Python Golang Java C# React Gateway Kong Ruby" at bounding box center [307, 75] width 218 height 55
click at [220, 60] on button "NodeJS" at bounding box center [226, 62] width 44 height 17
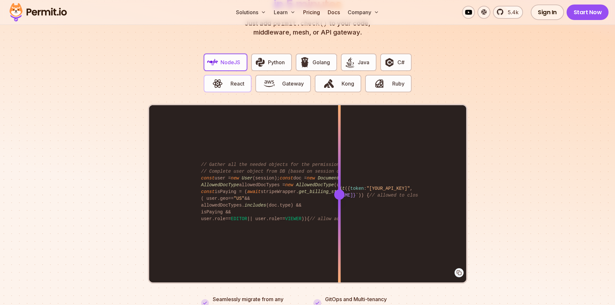
click at [220, 79] on img "button" at bounding box center [217, 83] width 11 height 11
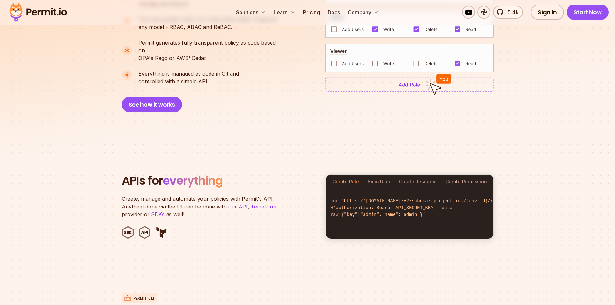
scroll to position [574, 0]
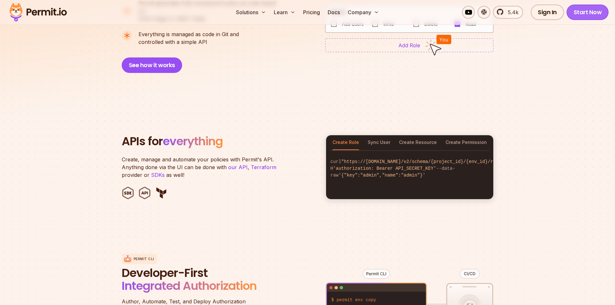
click at [579, 13] on link "Start Now" at bounding box center [587, 12] width 42 height 15
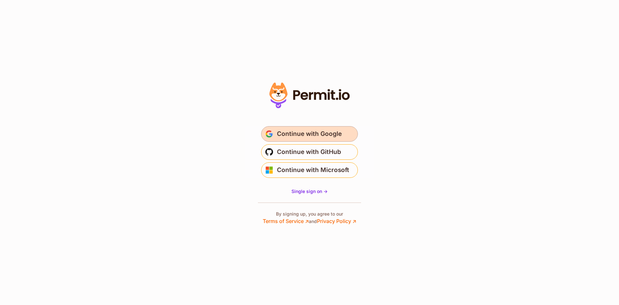
click at [319, 138] on span "Continue with Google" at bounding box center [309, 134] width 65 height 10
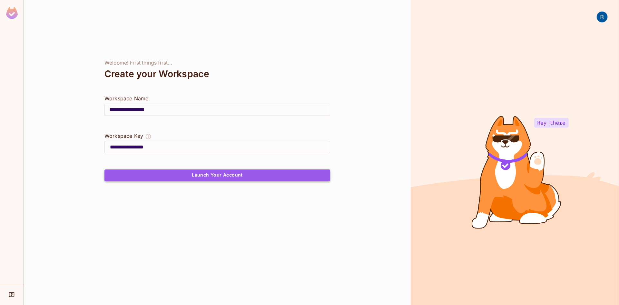
click at [188, 174] on button "Launch Your Account" at bounding box center [218, 175] width 226 height 12
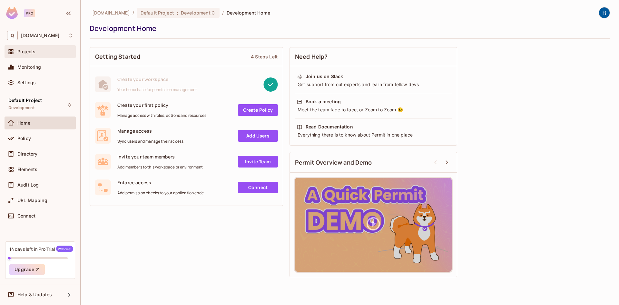
click at [23, 51] on span "Projects" at bounding box center [26, 51] width 18 height 5
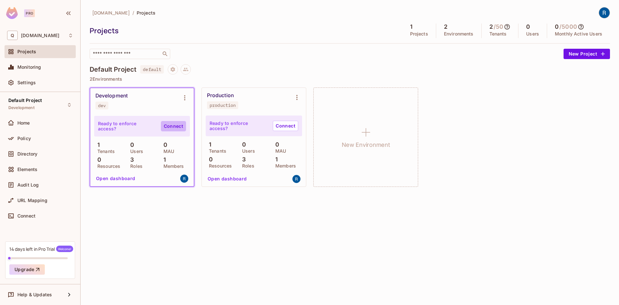
click at [173, 126] on link "Connect" at bounding box center [173, 126] width 25 height 10
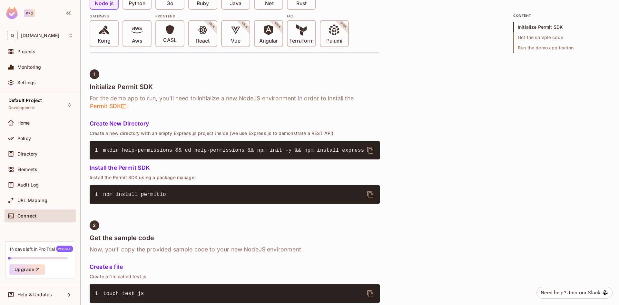
scroll to position [194, 0]
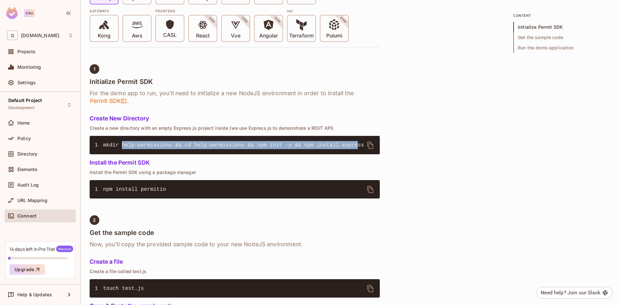
drag, startPoint x: 121, startPoint y: 145, endPoint x: 336, endPoint y: 149, distance: 214.3
click at [336, 149] on pre "1 mkdir help-permissions && cd help-permissions && npm init -y && npm install e…" at bounding box center [235, 145] width 290 height 18
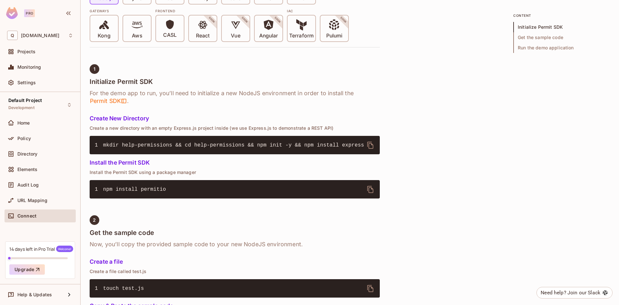
click at [192, 184] on pre "1 npm install permitio" at bounding box center [235, 189] width 290 height 18
drag, startPoint x: 137, startPoint y: 188, endPoint x: 171, endPoint y: 187, distance: 34.2
click at [171, 187] on pre "1 npm install permitio" at bounding box center [235, 189] width 290 height 18
copy span "permitio"
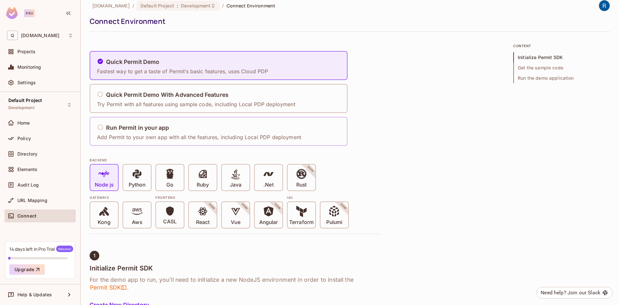
scroll to position [0, 0]
